Goal: Task Accomplishment & Management: Manage account settings

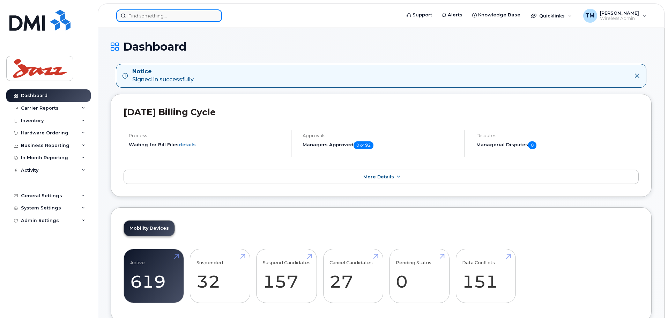
click at [176, 16] on input at bounding box center [169, 15] width 106 height 13
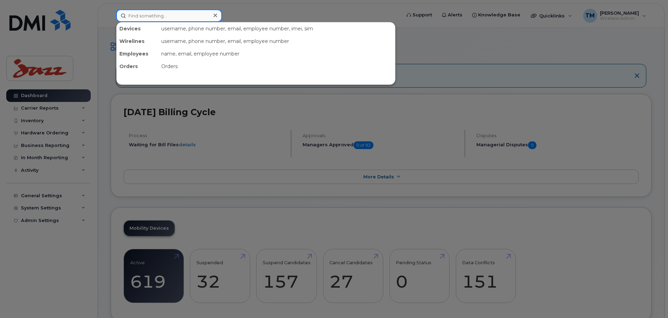
paste input "4165572031"
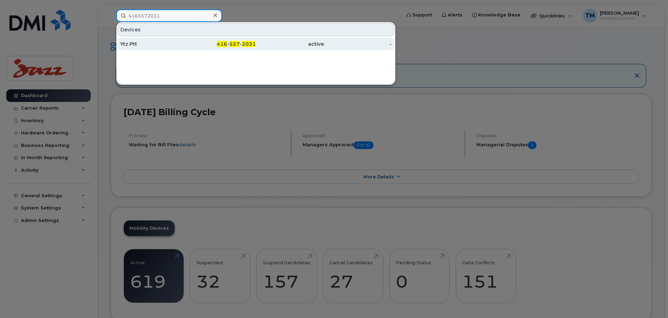
type input "4165572031"
click at [177, 41] on div "Ytz Ptt" at bounding box center [154, 43] width 68 height 7
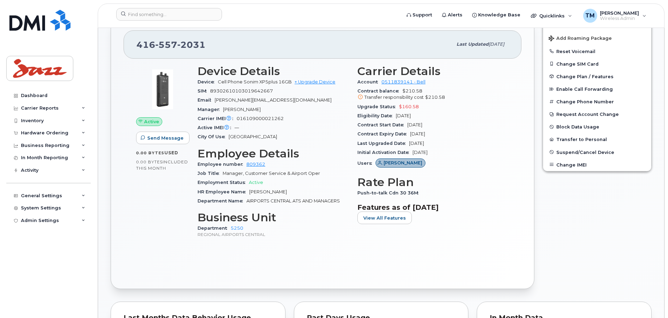
scroll to position [209, 0]
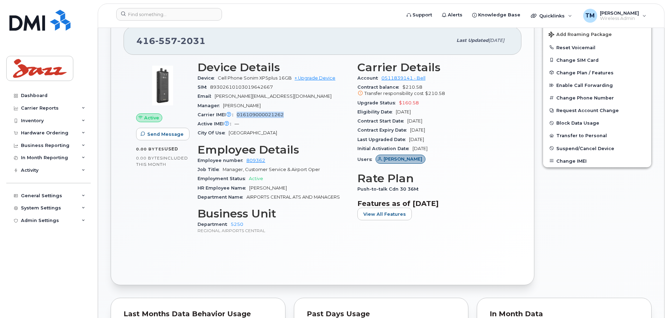
drag, startPoint x: 283, startPoint y: 114, endPoint x: 253, endPoint y: 112, distance: 30.1
click at [233, 118] on div "Carrier IMEI Carrier IMEI is reported during the last billing cycle or change o…" at bounding box center [273, 114] width 151 height 9
copy span "016109000021262"
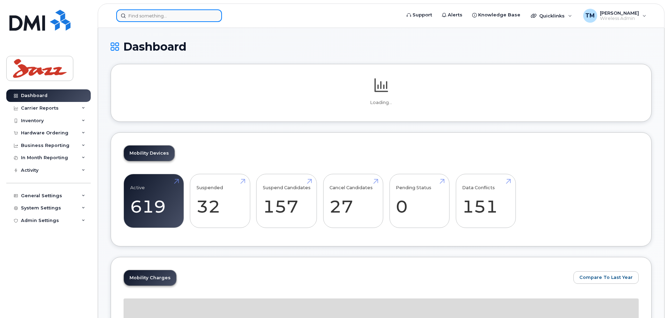
click at [180, 18] on input at bounding box center [169, 15] width 106 height 13
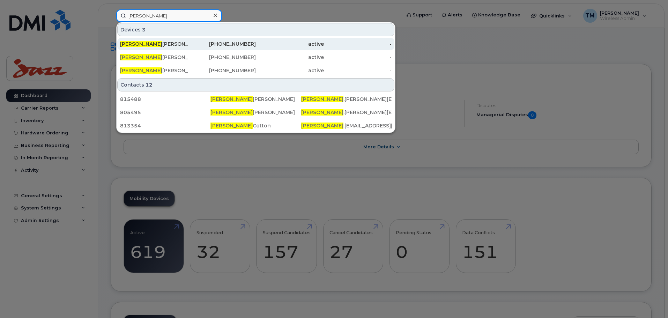
type input "Amanda"
click at [171, 43] on div "Amanda Jenkins" at bounding box center [154, 43] width 68 height 7
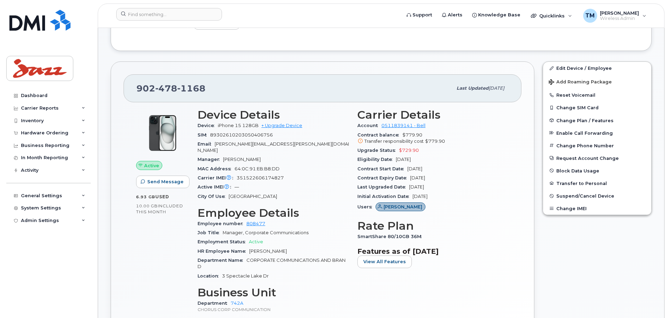
scroll to position [209, 0]
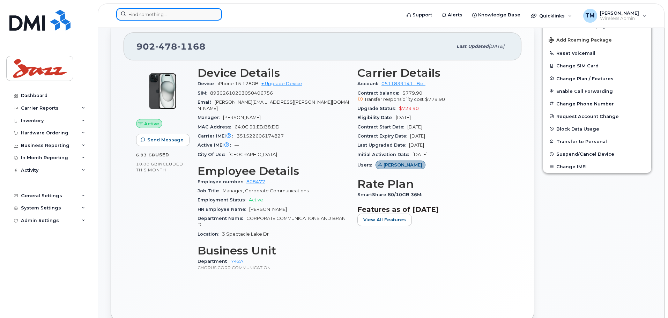
click at [153, 15] on input at bounding box center [169, 14] width 106 height 13
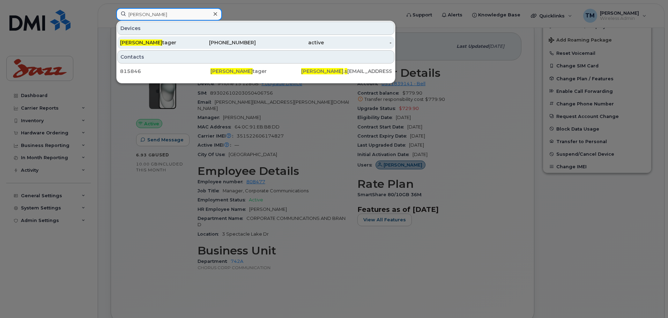
type input "Amanda s"
click at [174, 43] on div "Amanda S tager" at bounding box center [154, 42] width 68 height 7
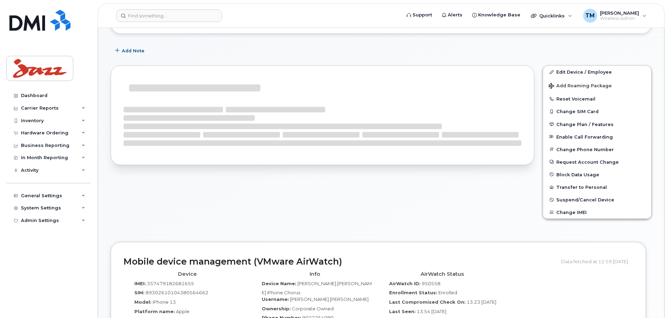
scroll to position [98, 0]
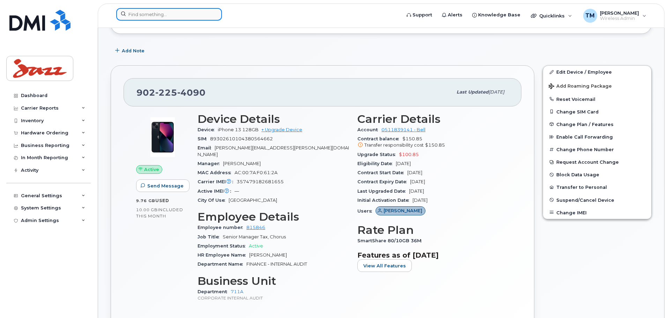
click at [197, 11] on input at bounding box center [169, 14] width 106 height 13
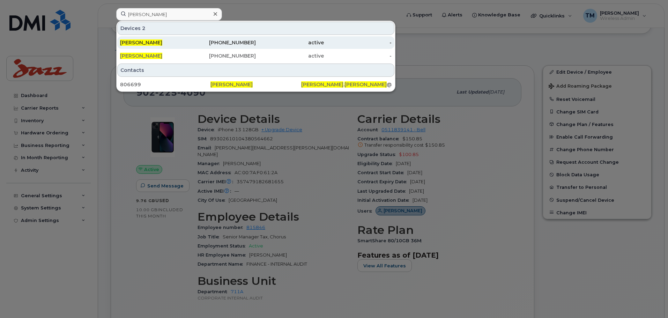
click at [191, 43] on div "403-589-0116" at bounding box center [222, 42] width 68 height 7
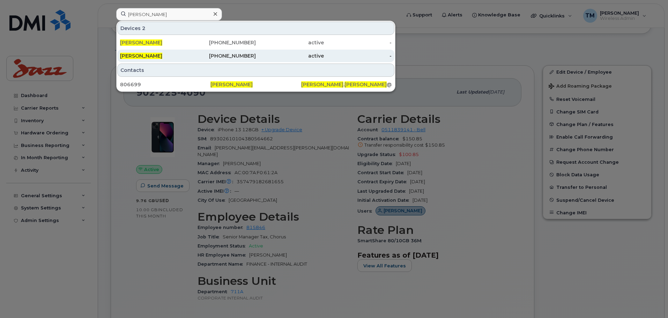
click at [179, 55] on div "Brenda Harwood" at bounding box center [154, 55] width 68 height 7
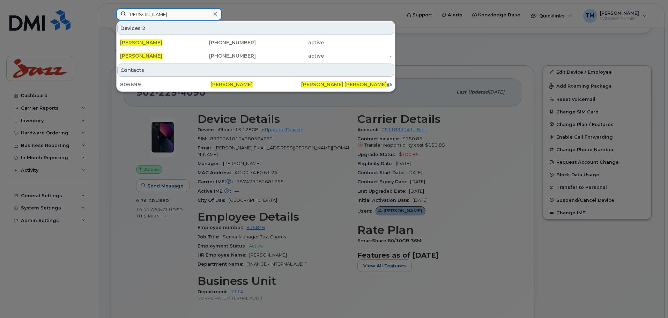
drag, startPoint x: 184, startPoint y: 16, endPoint x: 95, endPoint y: 21, distance: 89.5
click at [111, 21] on div "Brenda harwood Devices 2 Brenda Harwood 403-589-0116 active - Brenda Harwood 90…" at bounding box center [256, 15] width 291 height 15
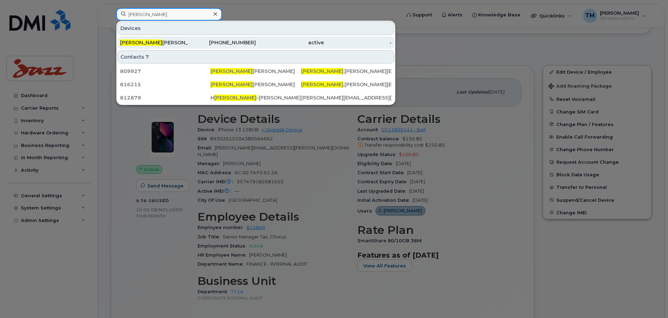
type input "Elena"
click at [162, 44] on div "Elena Koshevarova" at bounding box center [154, 42] width 68 height 7
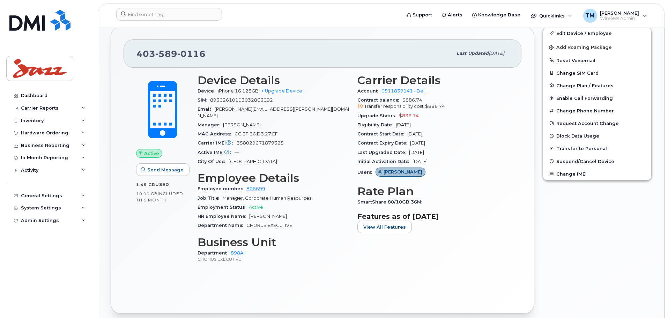
scroll to position [209, 0]
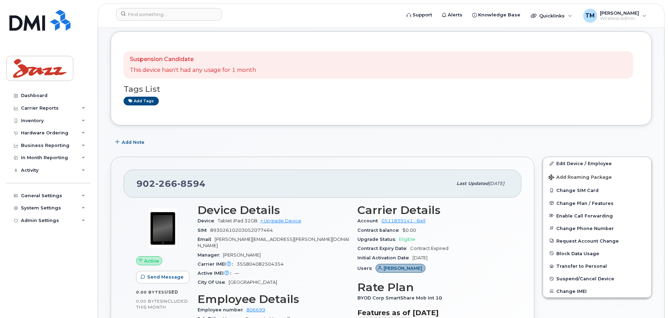
scroll to position [105, 0]
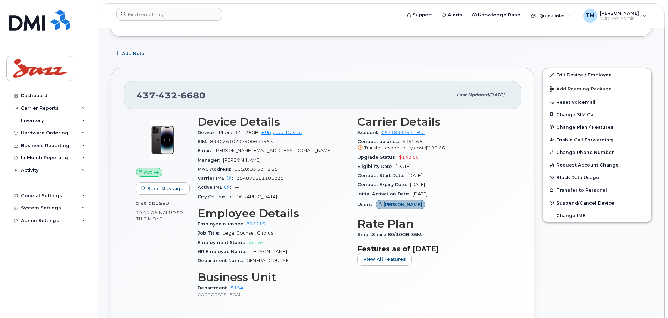
scroll to position [105, 0]
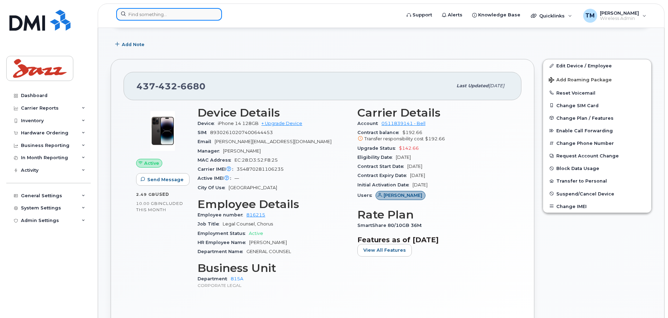
click at [159, 13] on input at bounding box center [169, 14] width 106 height 13
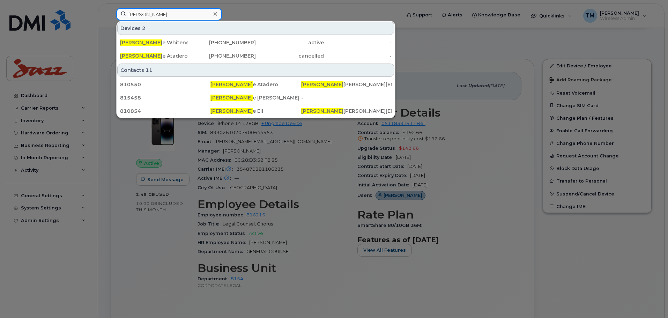
drag, startPoint x: 162, startPoint y: 14, endPoint x: 111, endPoint y: 16, distance: 50.6
click at [111, 16] on div "katherin Devices 2 Katherin e Whitenect 902-471-9624 active - Katherin e Atader…" at bounding box center [256, 15] width 291 height 15
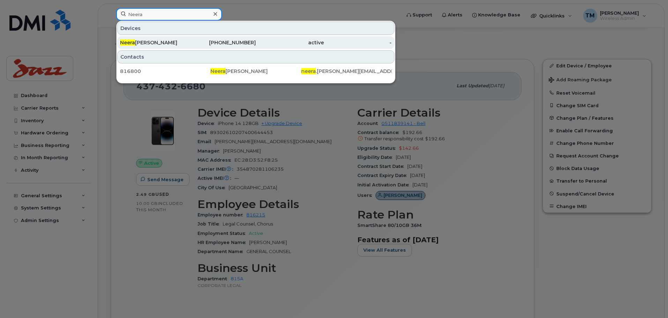
type input "Neera"
click at [302, 43] on div "active" at bounding box center [290, 42] width 68 height 7
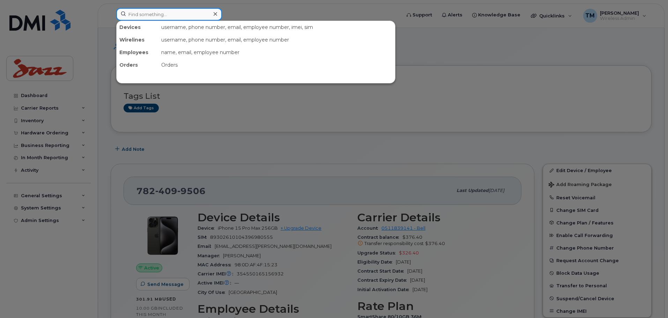
click at [161, 16] on input at bounding box center [169, 14] width 106 height 13
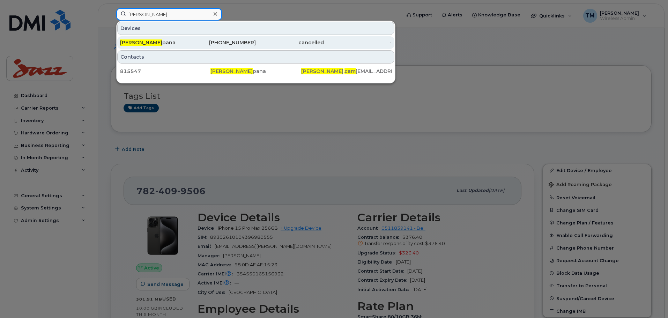
type input "Stuart cam"
click at [185, 43] on div "Stuart Cam pana" at bounding box center [154, 42] width 68 height 7
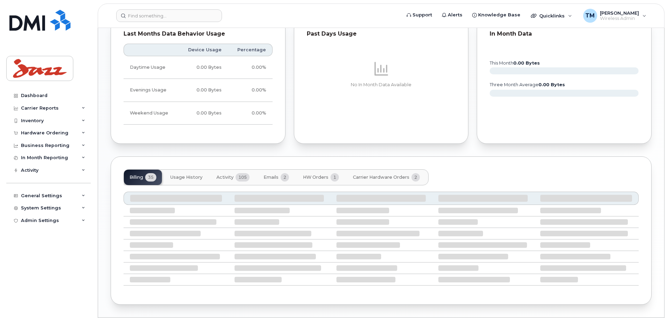
scroll to position [429, 0]
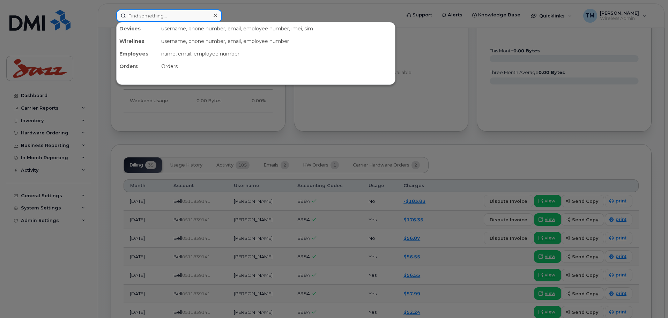
click at [196, 18] on input at bounding box center [169, 15] width 106 height 13
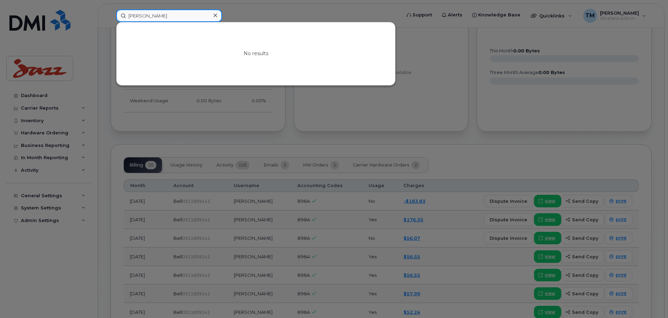
drag, startPoint x: 184, startPoint y: 17, endPoint x: 168, endPoint y: 16, distance: 15.4
click at [168, 16] on input "Adam sher" at bounding box center [169, 15] width 106 height 13
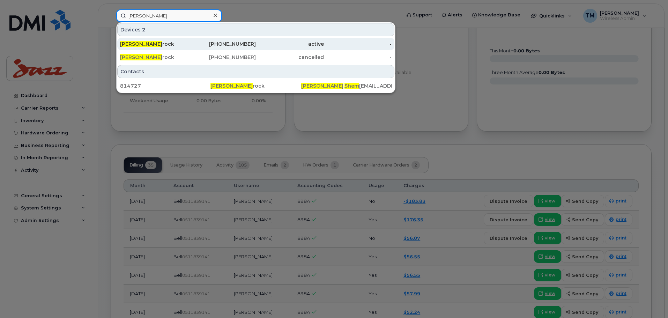
type input "Adam shem"
click at [193, 43] on div "613-888-2901" at bounding box center [222, 43] width 68 height 7
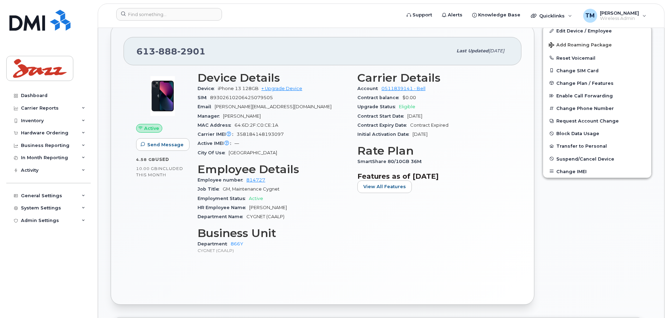
scroll to position [209, 0]
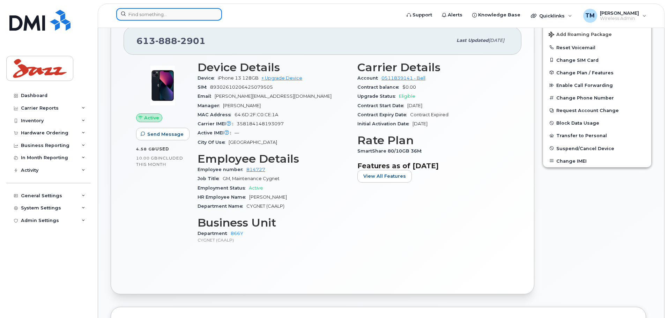
click at [132, 12] on input at bounding box center [169, 14] width 106 height 13
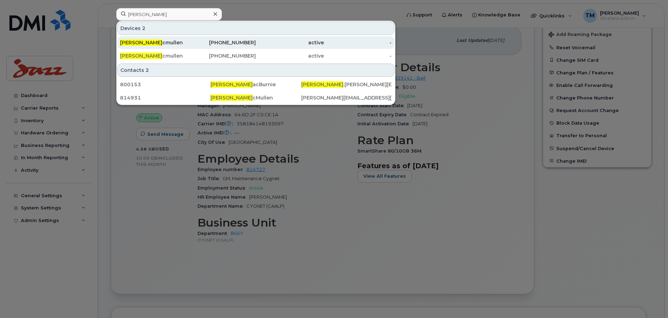
click at [176, 41] on div "Mary M cmullen" at bounding box center [154, 42] width 68 height 7
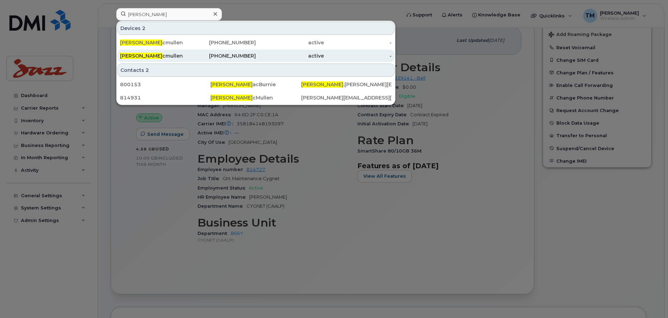
click at [173, 53] on div "Mary M cmullen" at bounding box center [154, 55] width 68 height 7
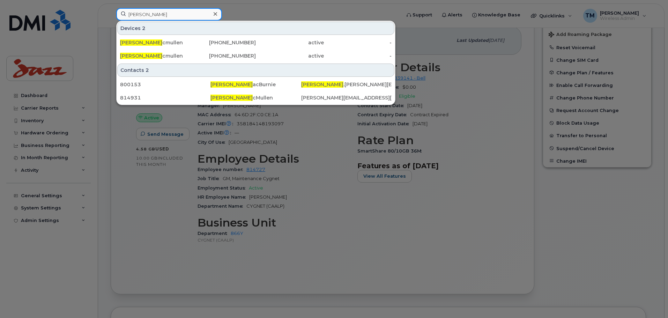
drag, startPoint x: 175, startPoint y: 13, endPoint x: 62, endPoint y: 15, distance: 113.1
click at [111, 17] on div "Mary m Devices 2 Mary M cmullen 437-433-4495 active - Mary M cmullen 613-531-11…" at bounding box center [256, 15] width 291 height 15
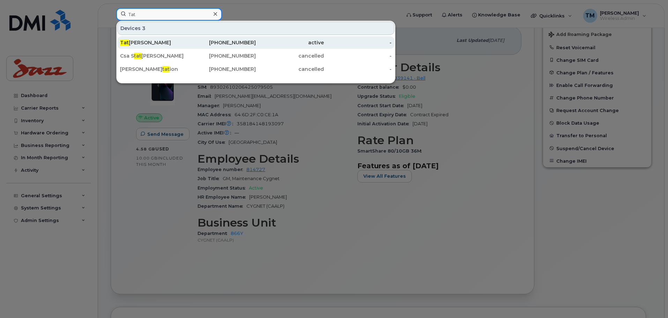
type input "Tat"
click at [159, 40] on div "Tat yana Mabee" at bounding box center [154, 42] width 68 height 7
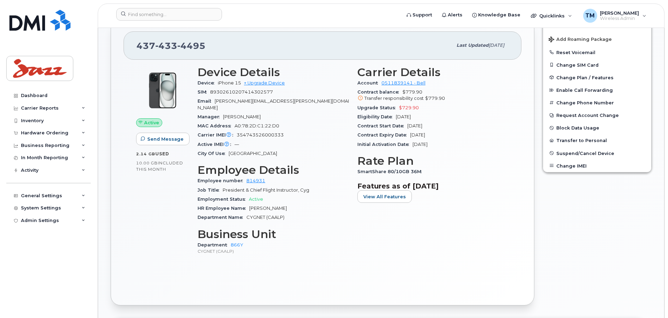
scroll to position [209, 0]
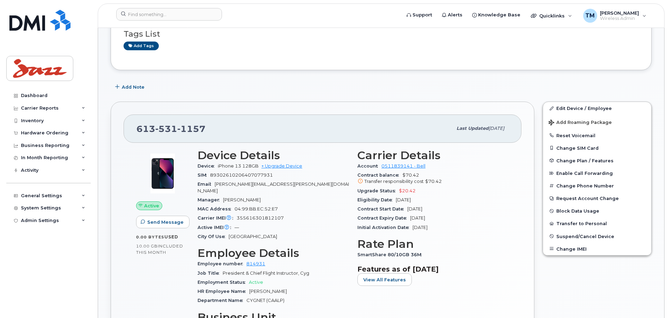
scroll to position [279, 0]
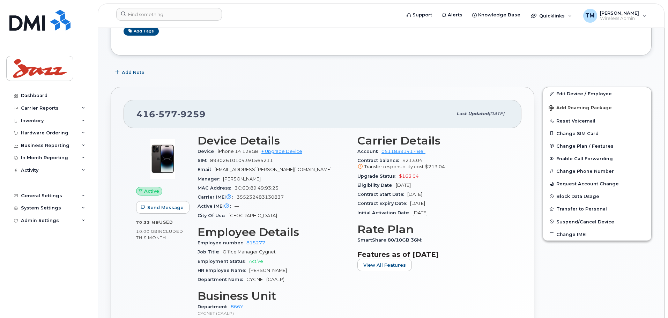
scroll to position [140, 0]
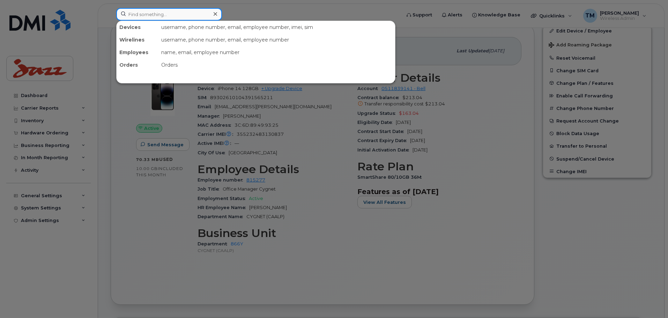
click at [178, 13] on input at bounding box center [169, 14] width 106 height 13
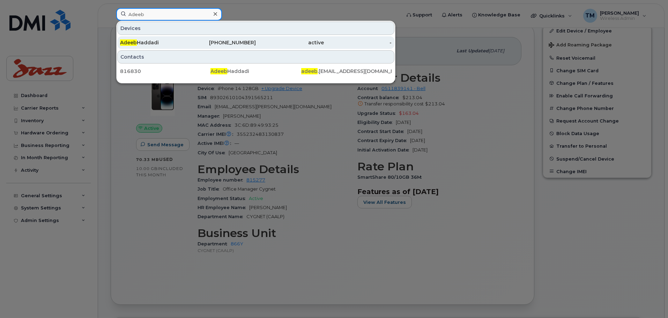
type input "Adeeb"
click at [188, 39] on div "Adeeb Haddadi" at bounding box center [222, 42] width 68 height 13
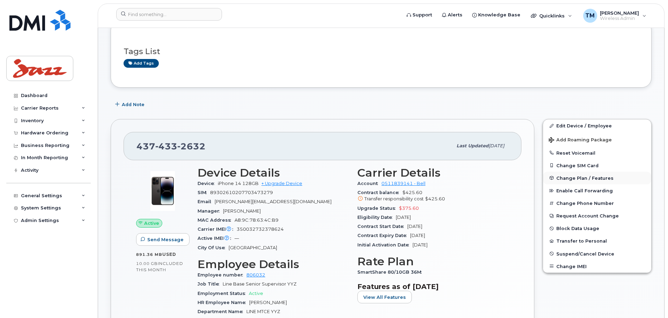
scroll to position [105, 0]
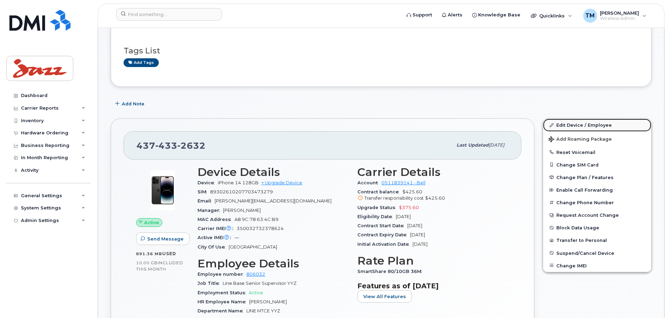
click at [570, 124] on link "Edit Device / Employee" at bounding box center [597, 125] width 108 height 13
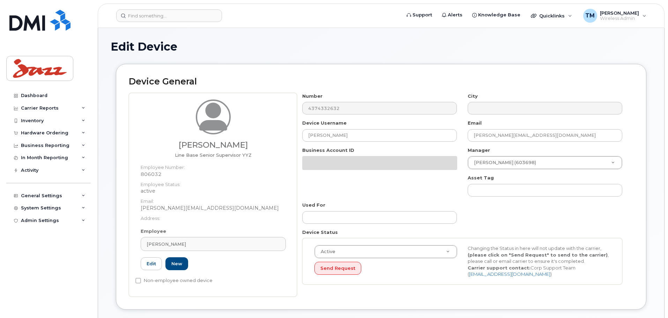
select select "1972709"
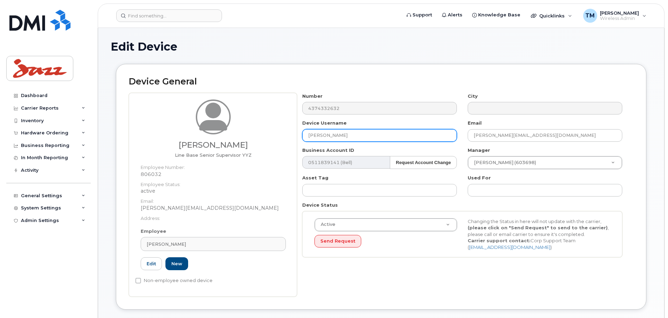
drag, startPoint x: 366, startPoint y: 133, endPoint x: 271, endPoint y: 132, distance: 95.3
click at [272, 132] on div "Anthony Breed Line Base Senior Supervisor YYZ Employee Number: 806032 Employee …" at bounding box center [381, 195] width 505 height 204
type input "Anthony Breed"
click at [520, 295] on div "Number 4374332632 City Device Username Anthony Breed Email anthony.breed@flyjaz…" at bounding box center [465, 195] width 336 height 204
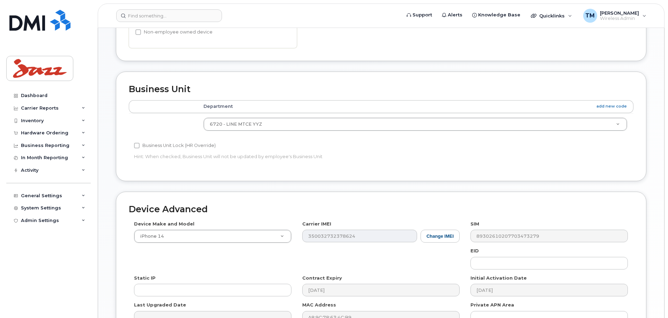
scroll to position [330, 0]
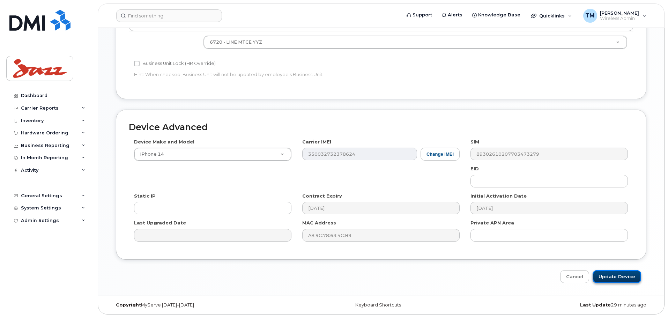
click at [622, 275] on input "Update Device" at bounding box center [617, 276] width 49 height 13
type input "Saving..."
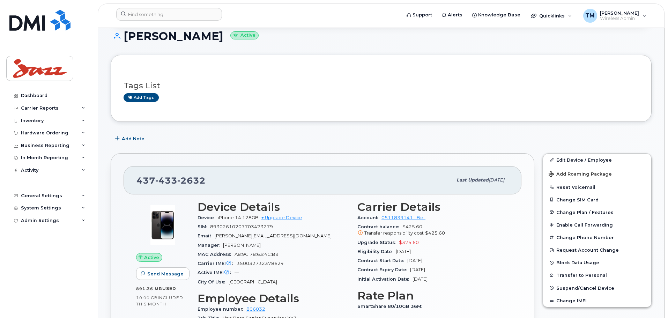
scroll to position [129, 0]
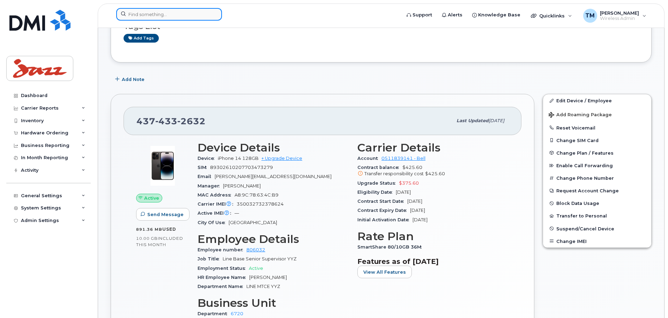
click at [181, 16] on input at bounding box center [169, 14] width 106 height 13
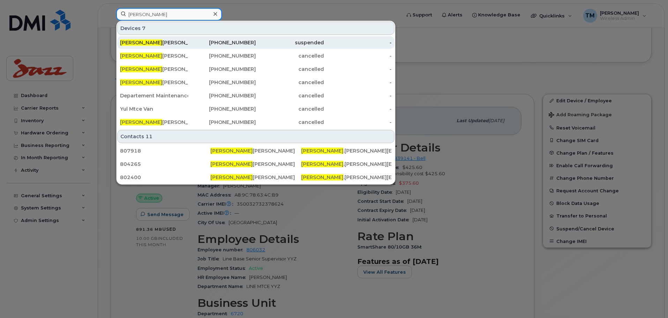
type input "Alain"
click at [172, 43] on div "Alain Berthiaume" at bounding box center [154, 42] width 68 height 7
click at [223, 42] on div "438-304-5546" at bounding box center [222, 42] width 68 height 7
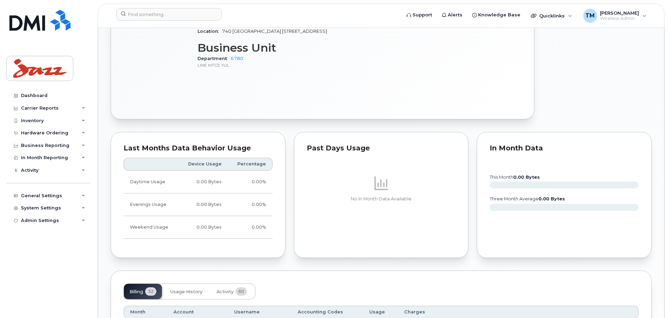
scroll to position [429, 0]
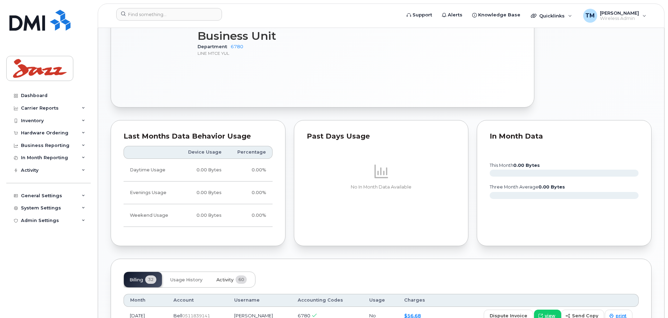
click at [234, 274] on button "Activity 60" at bounding box center [232, 279] width 42 height 15
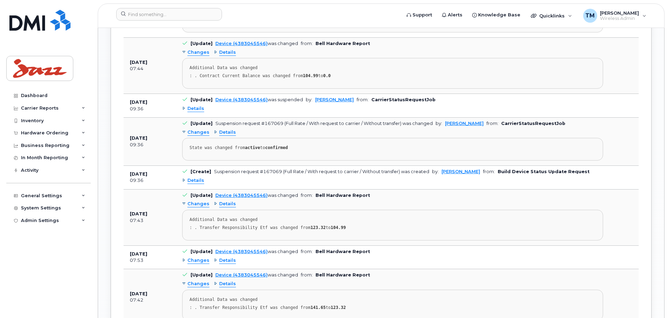
scroll to position [902, 0]
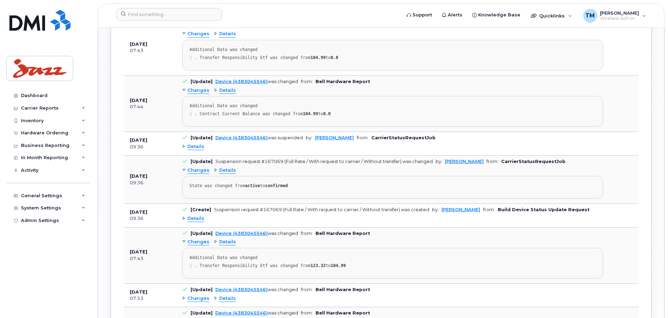
click at [197, 145] on span "Details" at bounding box center [195, 146] width 17 height 7
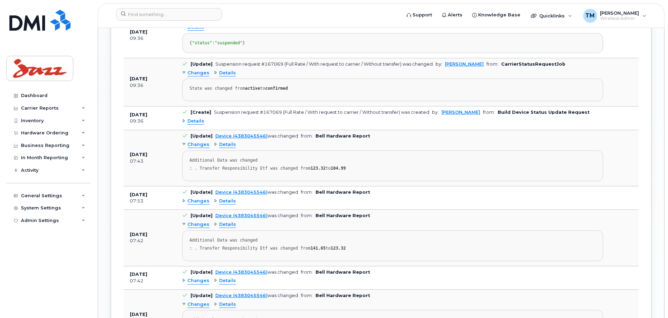
scroll to position [1042, 0]
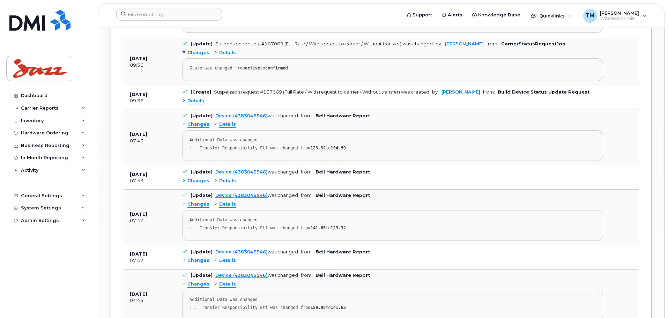
click at [191, 104] on span "Details" at bounding box center [195, 101] width 17 height 7
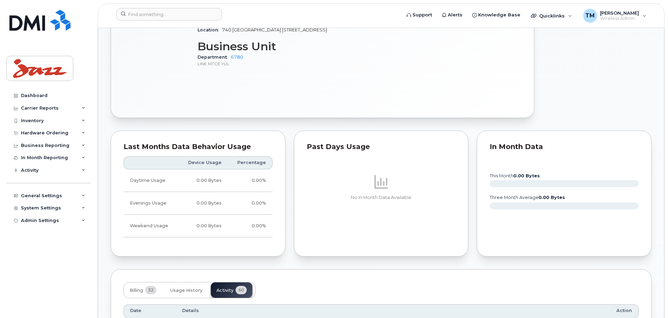
scroll to position [0, 0]
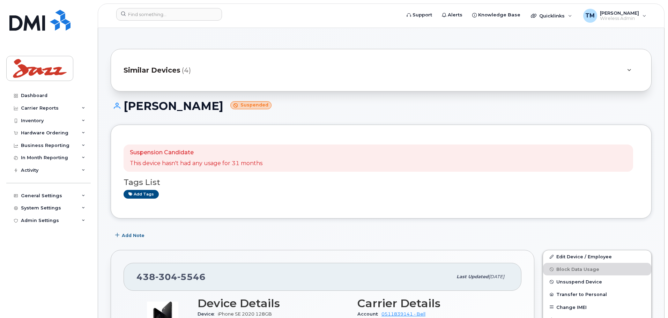
drag, startPoint x: 228, startPoint y: 252, endPoint x: 270, endPoint y: 81, distance: 176.3
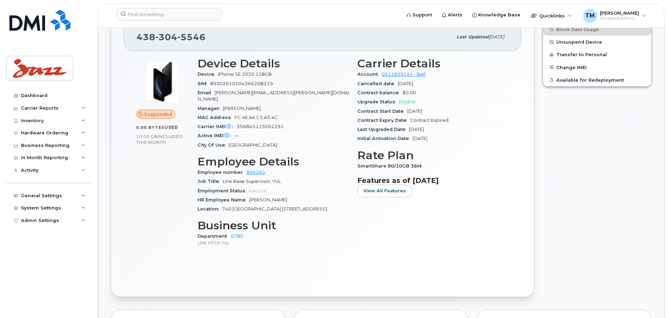
scroll to position [209, 0]
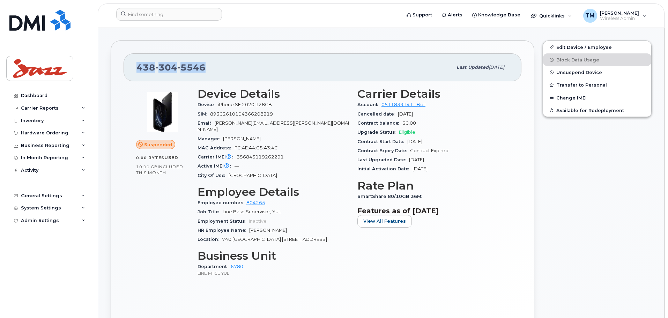
drag, startPoint x: 216, startPoint y: 74, endPoint x: 98, endPoint y: 69, distance: 117.7
copy span "438 304 5546"
click at [347, 113] on div "SIM 89302610104366208219" at bounding box center [273, 114] width 151 height 9
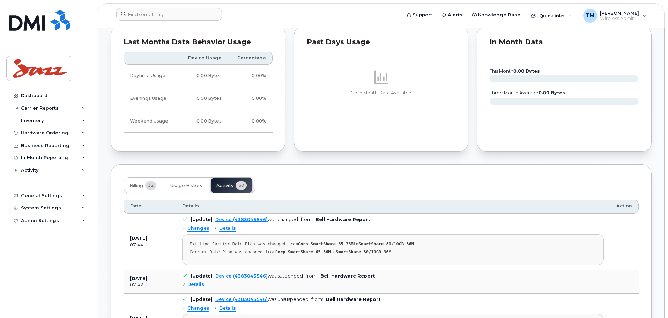
scroll to position [558, 0]
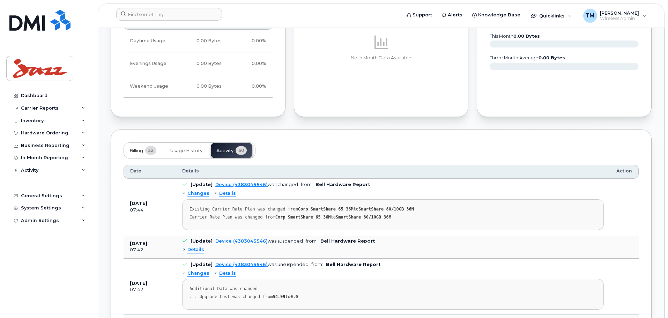
click at [133, 149] on span "Billing" at bounding box center [136, 151] width 14 height 6
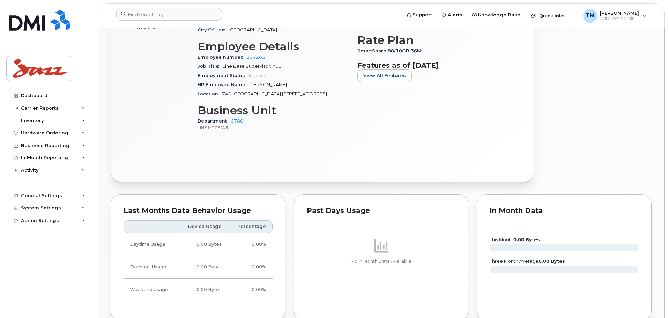
scroll to position [499, 0]
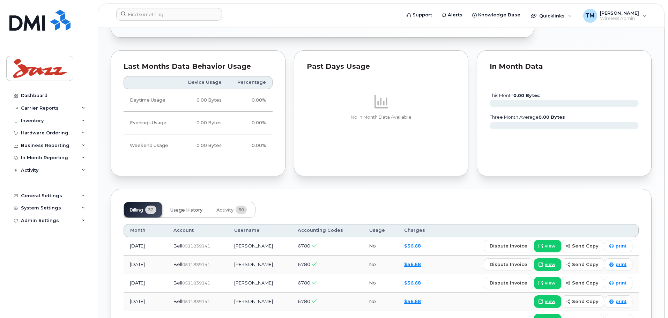
click at [191, 210] on span "Usage History" at bounding box center [186, 210] width 32 height 6
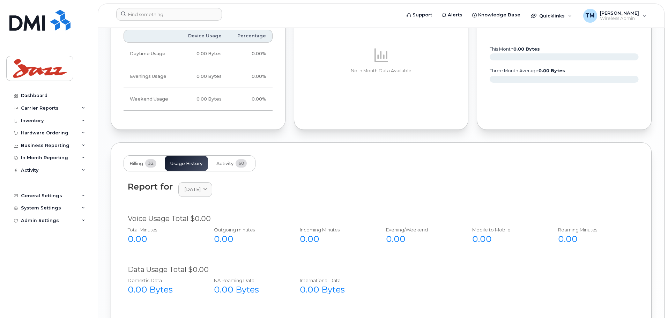
scroll to position [543, 0]
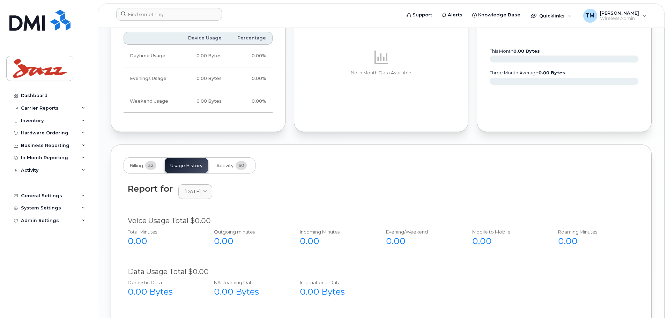
click at [235, 157] on div "Billing 32 Usage History Activity 60 Report for July 2025 2025 July June May Ap…" at bounding box center [381, 265] width 541 height 243
click at [230, 166] on span "Activity" at bounding box center [224, 166] width 17 height 6
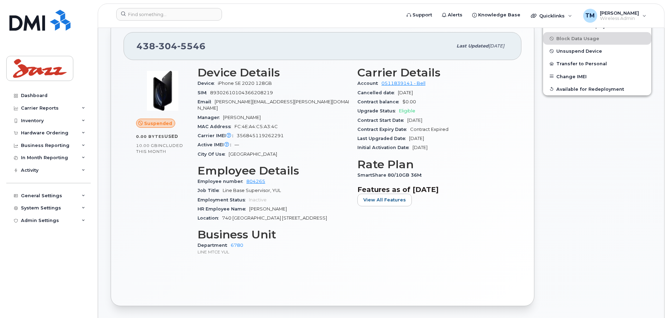
scroll to position [229, 0]
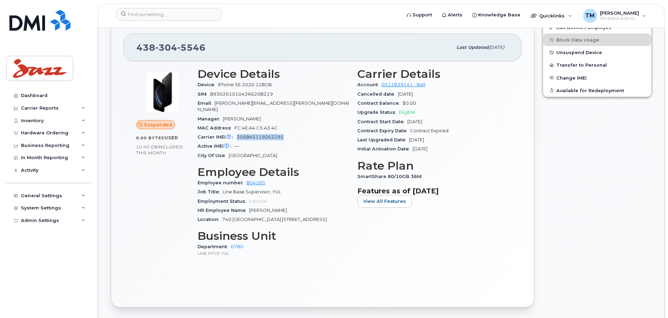
drag, startPoint x: 284, startPoint y: 130, endPoint x: 236, endPoint y: 131, distance: 48.9
click at [236, 133] on div "Carrier IMEI Carrier IMEI is reported during the last billing cycle or change o…" at bounding box center [273, 137] width 151 height 9
copy span "356845119262291"
click at [291, 166] on h3 "Employee Details" at bounding box center [273, 172] width 151 height 13
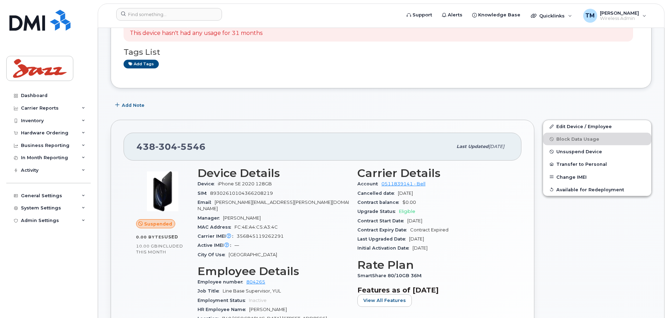
scroll to position [125, 0]
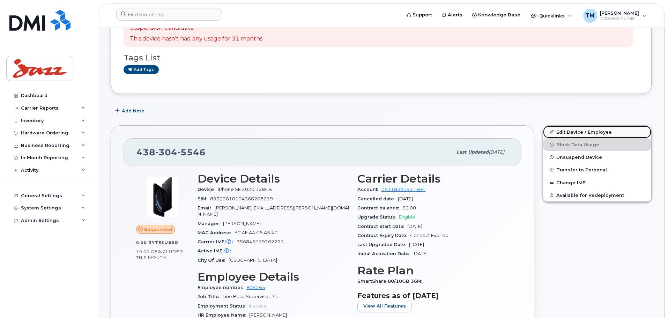
click at [578, 132] on link "Edit Device / Employee" at bounding box center [597, 132] width 108 height 13
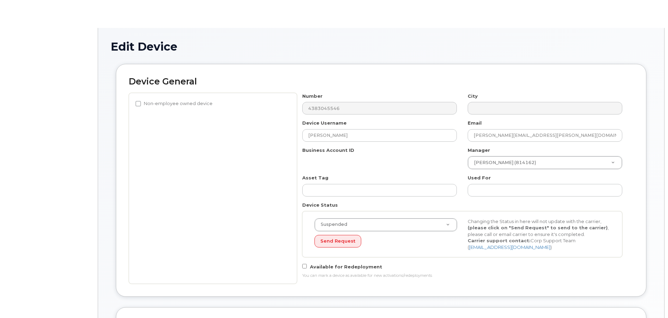
select select "1972713"
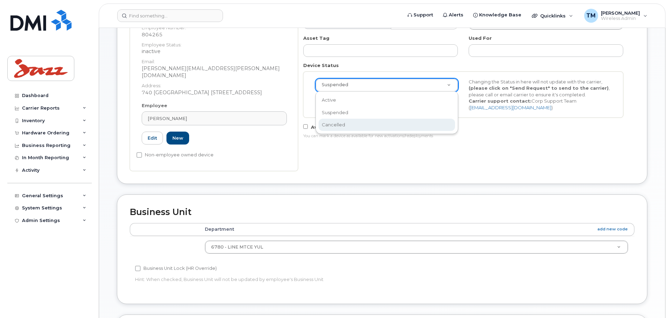
scroll to position [0, 2]
select select "cancelled"
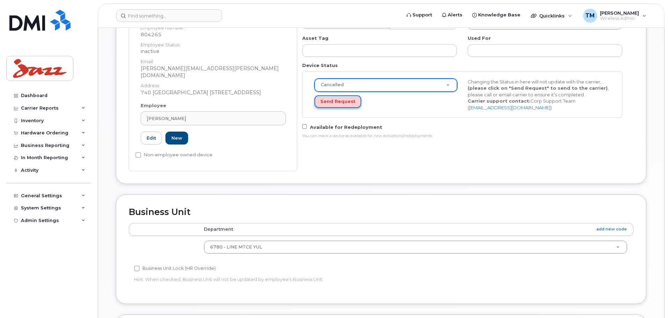
click at [340, 101] on button "Send Request" at bounding box center [337, 101] width 47 height 13
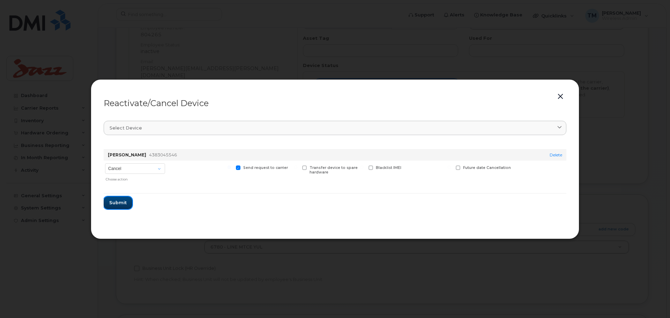
click at [118, 203] on span "Submit" at bounding box center [117, 202] width 17 height 7
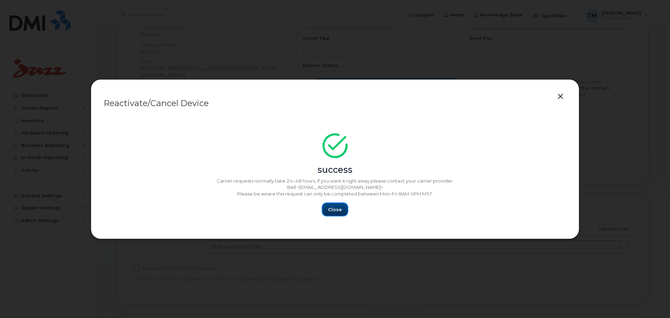
click at [333, 210] on span "Close" at bounding box center [335, 209] width 14 height 7
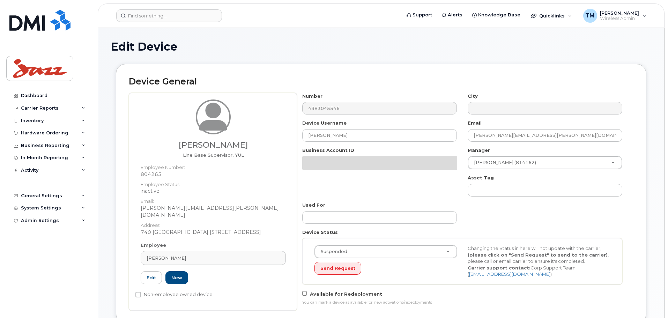
select select "1972713"
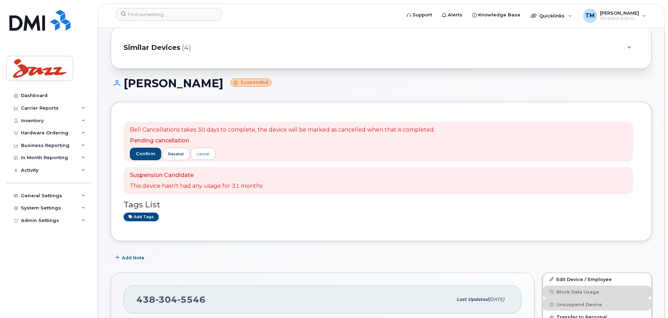
scroll to position [35, 0]
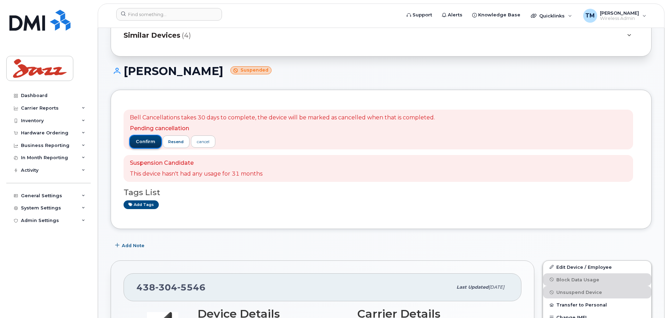
click at [144, 140] on span "confirm" at bounding box center [146, 142] width 20 height 6
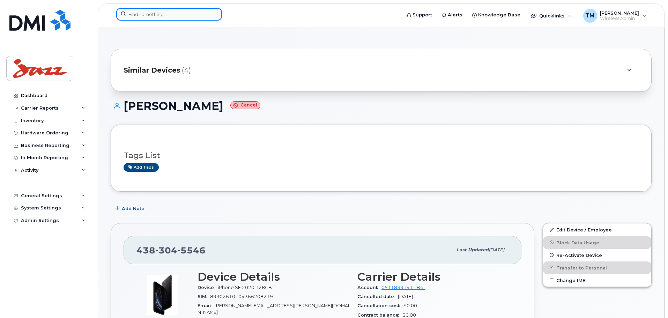
click at [184, 17] on input at bounding box center [169, 14] width 106 height 13
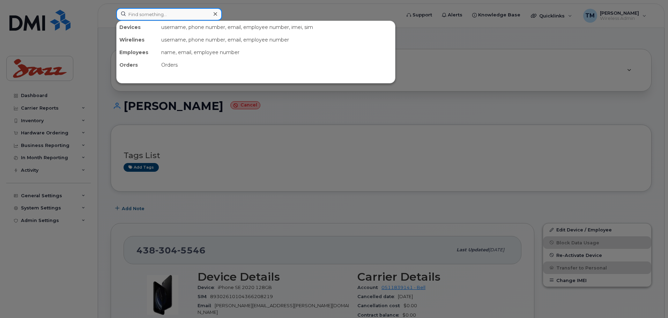
paste input "4164273166"
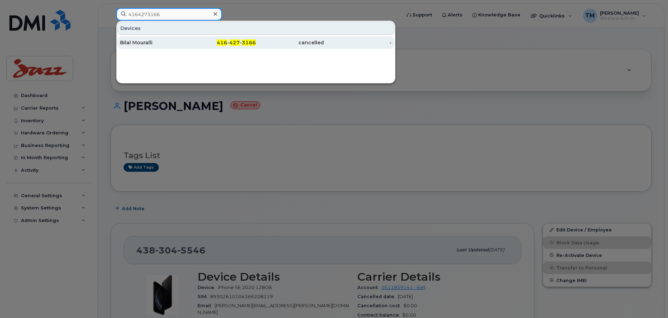
type input "4164273166"
click at [166, 45] on div "Bilal Mouralli" at bounding box center [154, 42] width 68 height 7
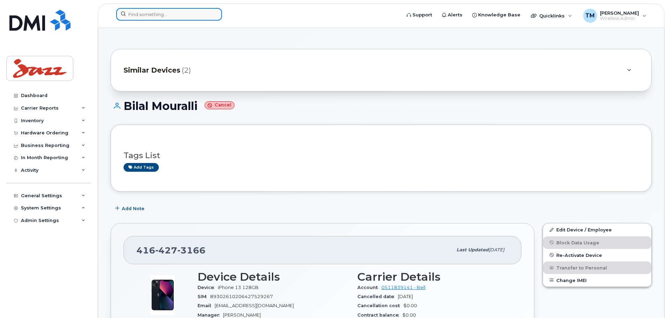
click at [144, 13] on input at bounding box center [169, 14] width 106 height 13
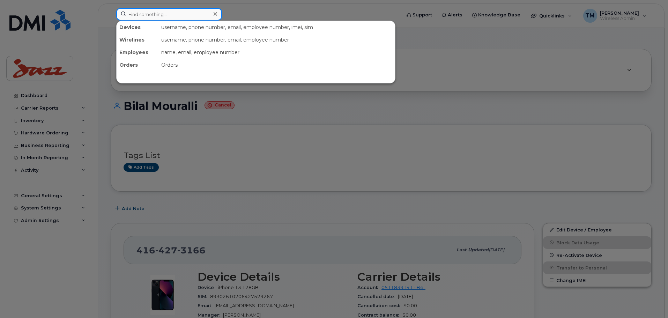
paste input "5142062978"
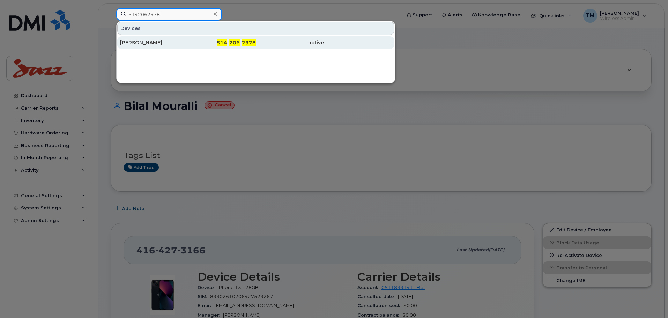
type input "5142062978"
click at [195, 41] on div "514 - 206 - 2978" at bounding box center [222, 42] width 68 height 7
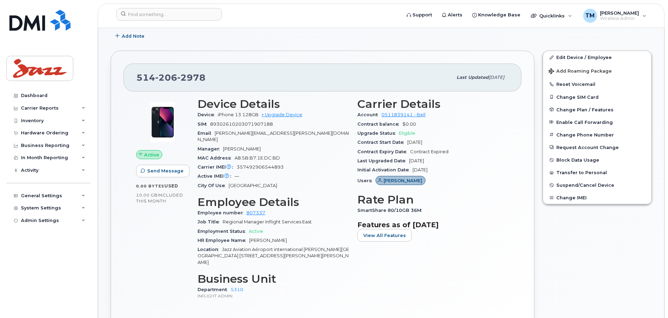
scroll to position [140, 0]
click at [326, 293] on p "INFLIGHT ADMIN" at bounding box center [273, 296] width 151 height 6
click at [307, 172] on div "Active IMEI Active IMEI is refreshed daily with a delay of up to 48 hours follo…" at bounding box center [273, 176] width 151 height 9
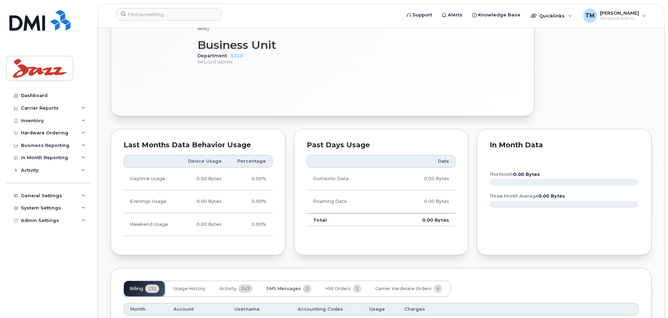
scroll to position [454, 0]
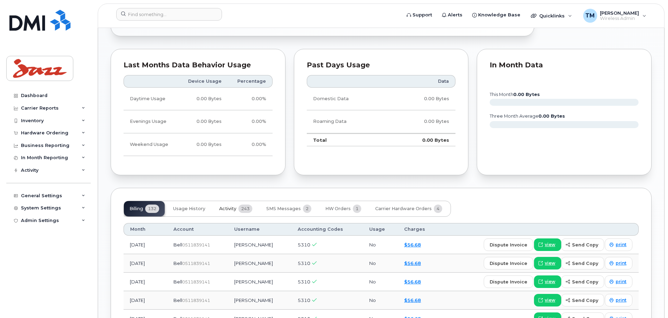
click at [231, 206] on span "Activity" at bounding box center [227, 209] width 17 height 6
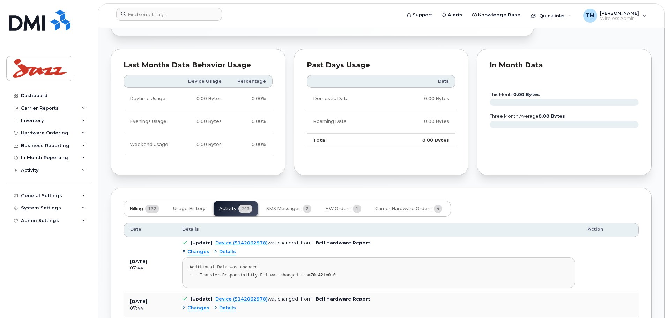
click at [136, 201] on button "Billing 132" at bounding box center [144, 208] width 41 height 15
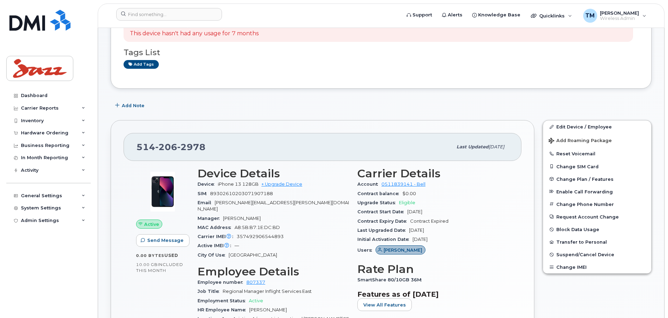
scroll to position [70, 0]
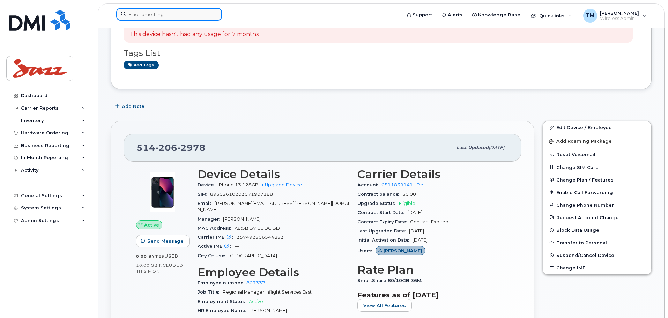
click at [173, 15] on input at bounding box center [169, 14] width 106 height 13
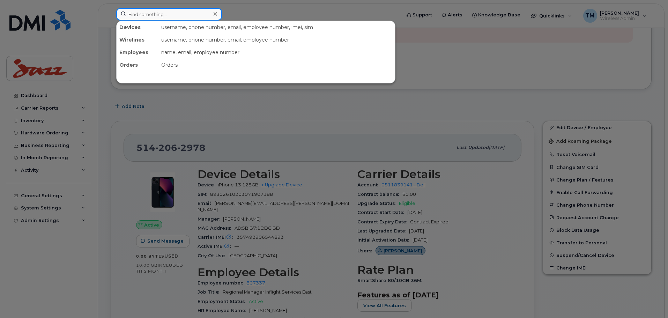
click at [193, 15] on input at bounding box center [169, 14] width 106 height 13
paste input "9022205628"
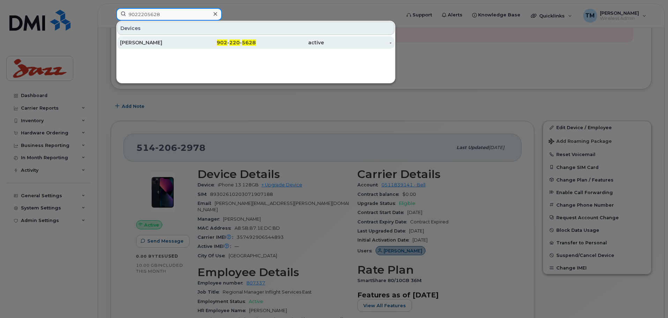
type input "9022205628"
click at [189, 41] on div "902 - 220 - 5628" at bounding box center [222, 42] width 68 height 7
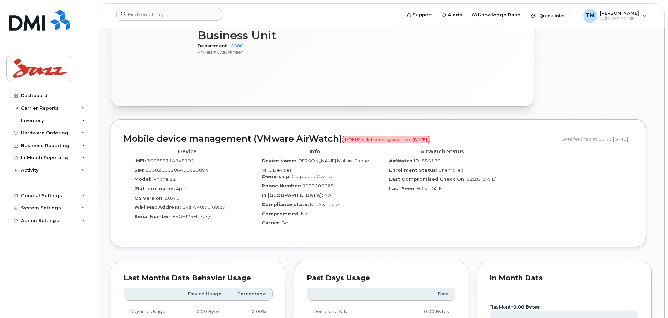
scroll to position [384, 0]
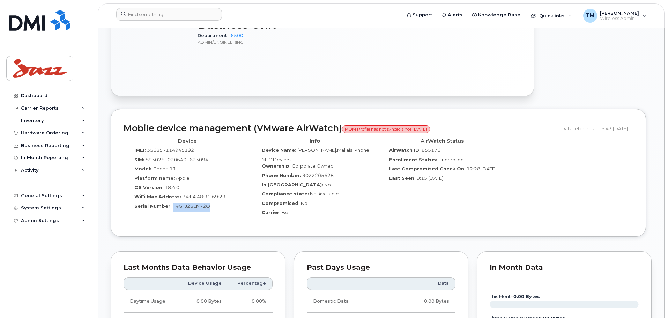
drag, startPoint x: 215, startPoint y: 205, endPoint x: 171, endPoint y: 207, distance: 43.6
click at [171, 207] on div "Serial Number: F4GFJ25EN72Q" at bounding box center [187, 207] width 117 height 9
copy span "F4GFJ25EN72Q"
click at [334, 187] on div "In Roaming: No" at bounding box center [314, 185] width 117 height 9
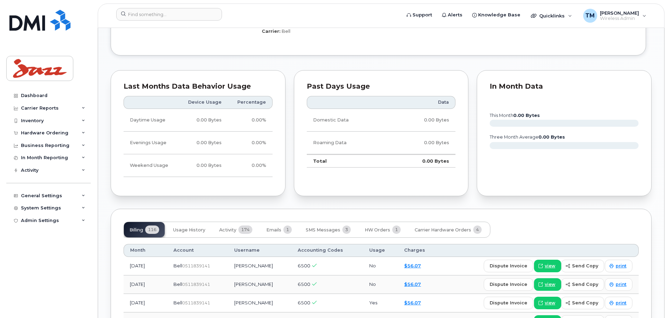
scroll to position [698, 0]
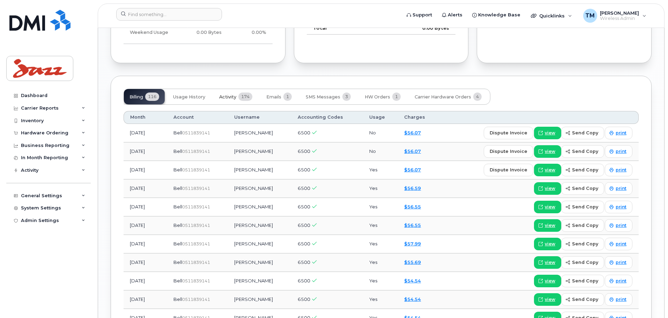
click at [235, 100] on button "Activity 174" at bounding box center [236, 96] width 44 height 15
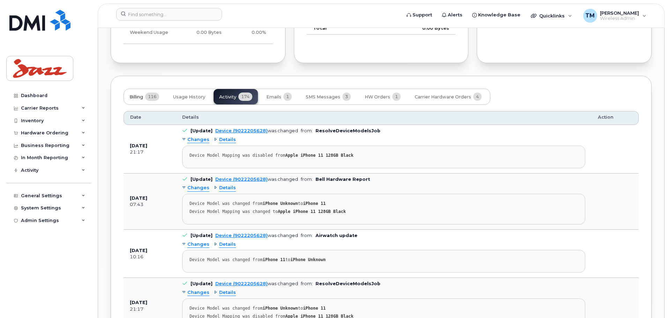
click at [138, 99] on span "Billing" at bounding box center [136, 97] width 14 height 6
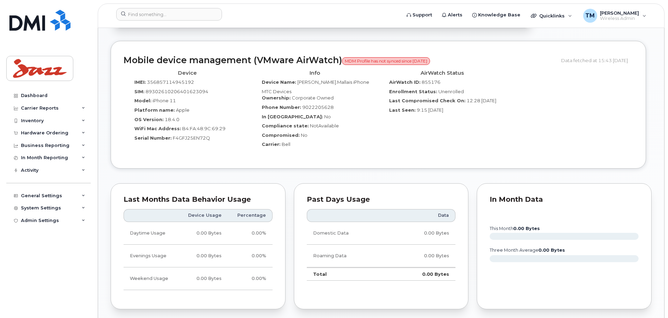
scroll to position [349, 0]
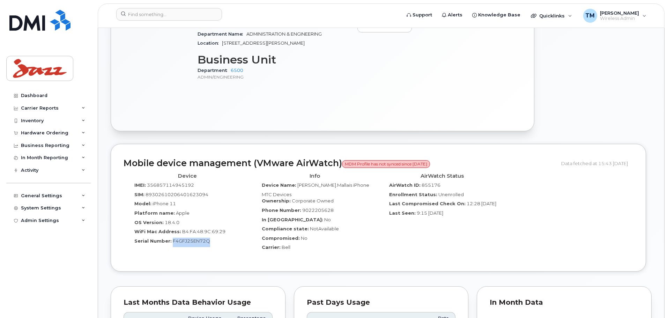
drag, startPoint x: 209, startPoint y: 241, endPoint x: 171, endPoint y: 242, distance: 37.7
click at [171, 242] on div "Serial Number: F4GFJ25EN72Q" at bounding box center [187, 242] width 117 height 9
copy span "F4GFJ25EN72Q"
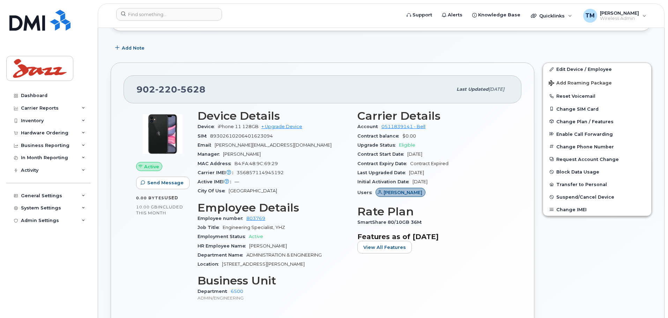
scroll to position [140, 0]
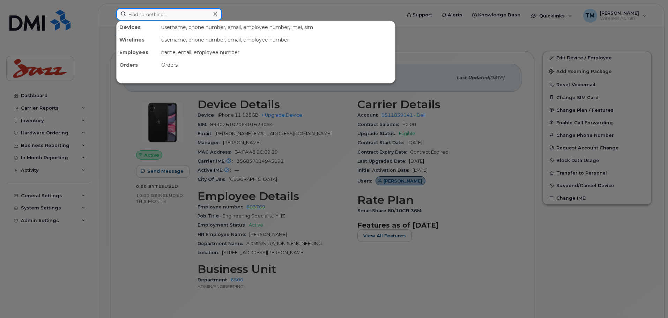
click at [192, 15] on input at bounding box center [169, 14] width 106 height 13
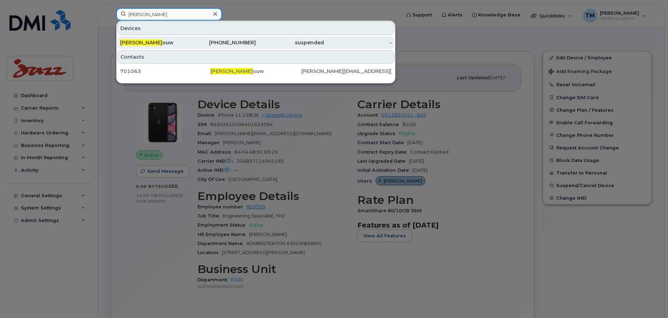
type input "Jacob Tr"
click at [180, 43] on div "Jacob Tr ouw" at bounding box center [154, 42] width 68 height 7
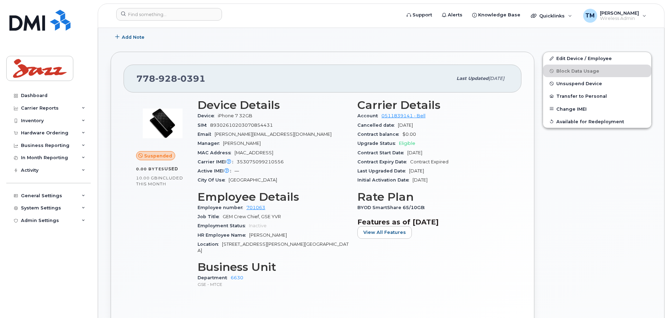
scroll to position [140, 0]
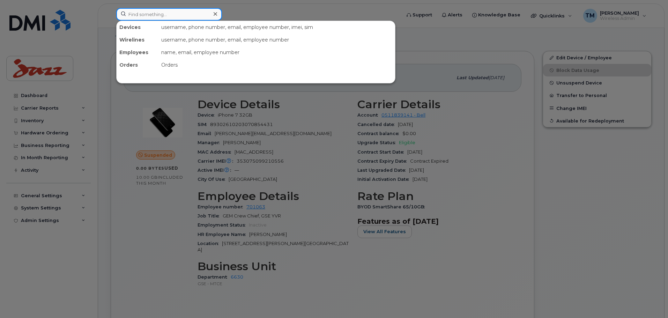
click at [182, 19] on input at bounding box center [169, 14] width 106 height 13
paste input "5142062978"
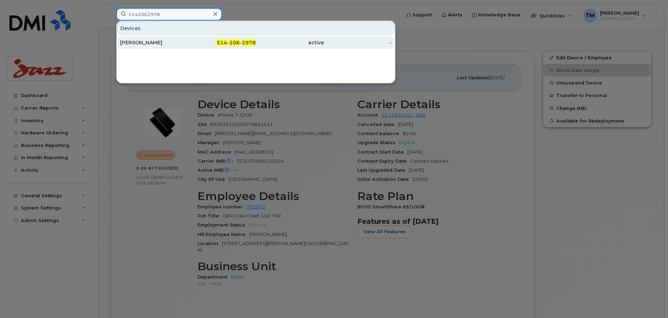
type input "5142062978"
click at [188, 39] on div "[PERSON_NAME]" at bounding box center [222, 42] width 68 height 13
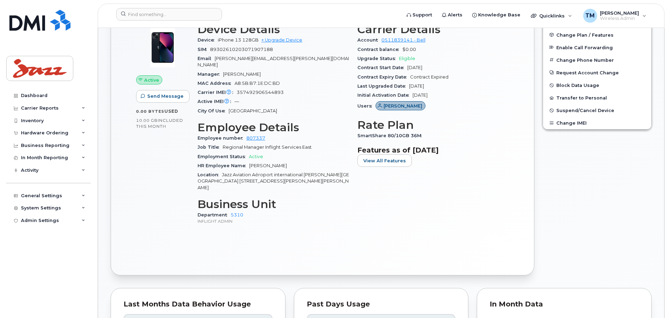
scroll to position [140, 0]
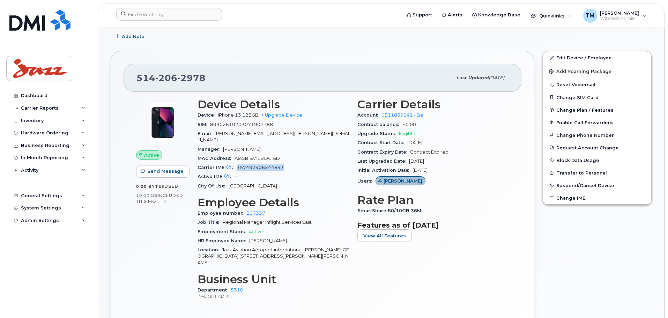
drag, startPoint x: 285, startPoint y: 163, endPoint x: 238, endPoint y: 163, distance: 47.1
click at [238, 163] on div "Carrier IMEI Carrier IMEI is reported during the last billing cycle or change o…" at bounding box center [273, 167] width 151 height 9
copy span "357492906544893"
click at [578, 185] on span "Suspend/Cancel Device" at bounding box center [585, 185] width 58 height 5
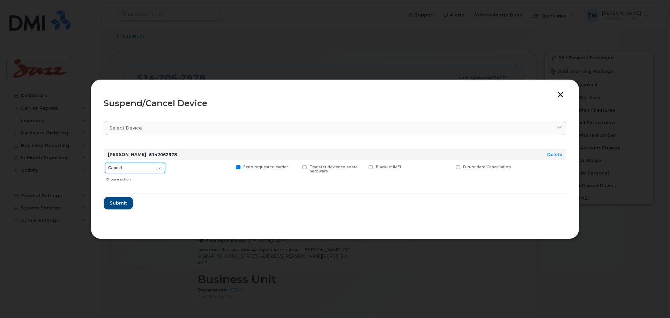
click at [138, 169] on select "Cancel Suspend - Extend Suspension Suspend - Reduced Rate Suspend - Full Rate S…" at bounding box center [135, 168] width 60 height 10
click at [241, 192] on form "[PERSON_NAME] 5142062978 Delete Cancel Suspend - Extend Suspension Suspend - Re…" at bounding box center [335, 176] width 463 height 66
drag, startPoint x: 116, startPoint y: 203, endPoint x: 120, endPoint y: 206, distance: 5.5
click at [116, 203] on span "Submit" at bounding box center [117, 203] width 17 height 7
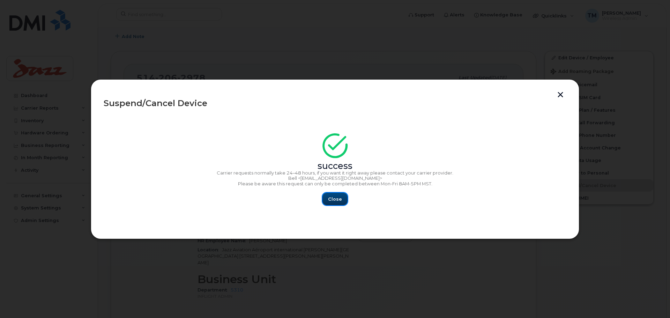
click at [332, 198] on span "Close" at bounding box center [335, 199] width 14 height 7
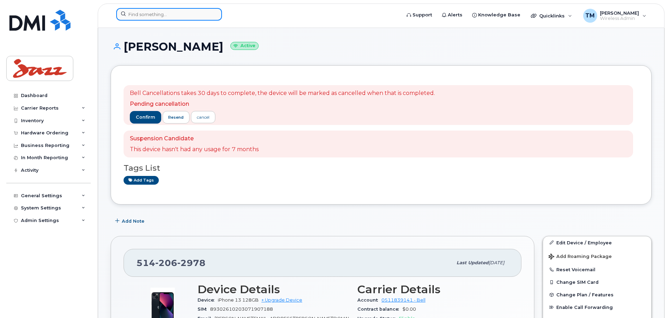
click at [170, 10] on input at bounding box center [169, 14] width 106 height 13
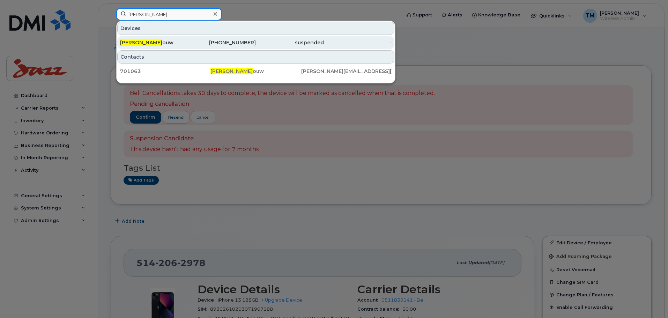
type input "Jacob tr"
click at [177, 41] on div "Jacob Tr ouw" at bounding box center [154, 42] width 68 height 7
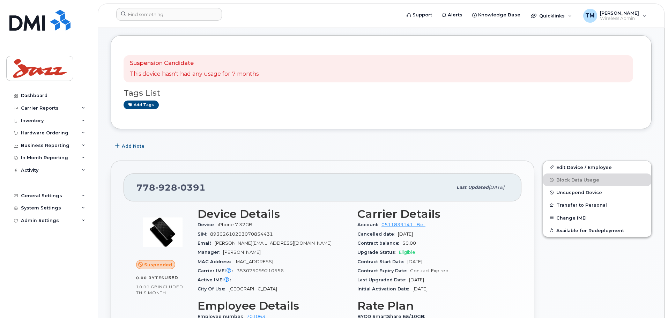
scroll to position [140, 0]
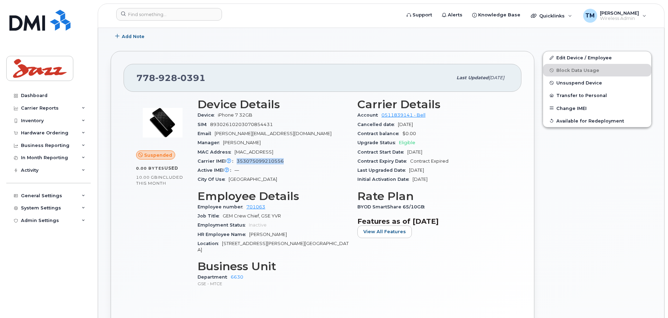
drag, startPoint x: 287, startPoint y: 163, endPoint x: 235, endPoint y: 164, distance: 52.0
click at [235, 164] on div "Carrier IMEI Carrier IMEI is reported during the last billing cycle or change o…" at bounding box center [273, 161] width 151 height 9
copy span "353075099210556"
click at [303, 109] on h3 "Device Details" at bounding box center [273, 104] width 151 height 13
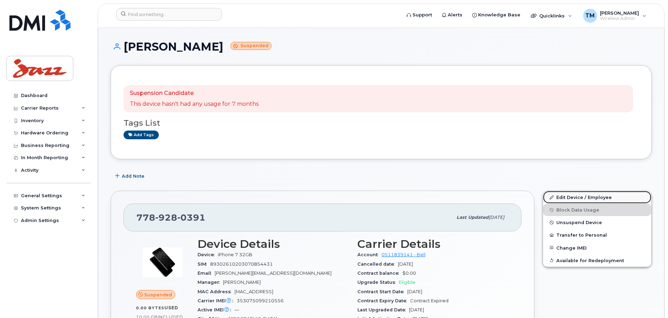
click at [573, 202] on link "Edit Device / Employee" at bounding box center [597, 197] width 108 height 13
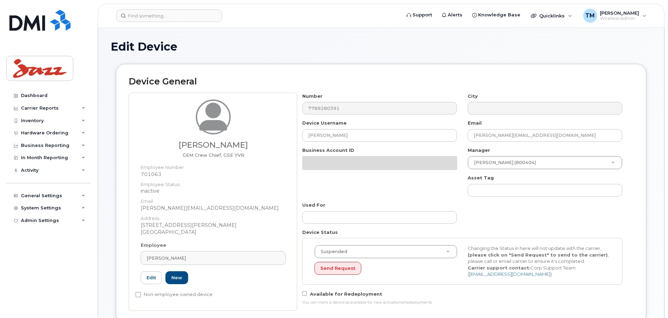
select select "1972706"
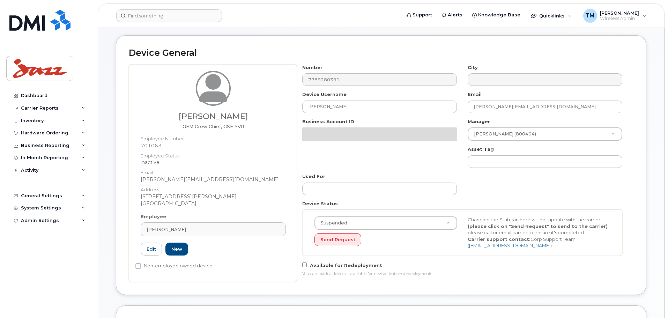
scroll to position [35, 0]
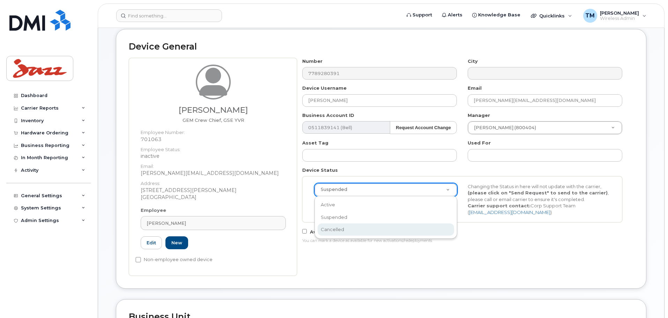
select select "cancelled"
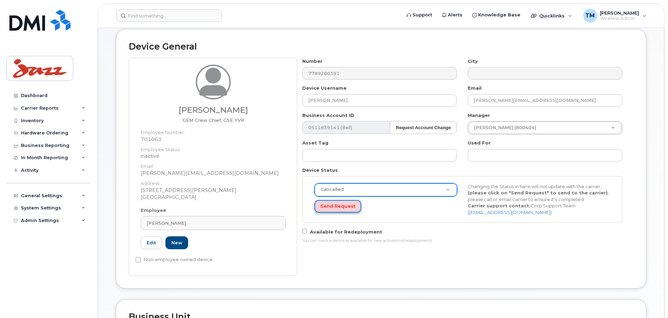
click at [339, 208] on button "Send Request" at bounding box center [337, 206] width 47 height 13
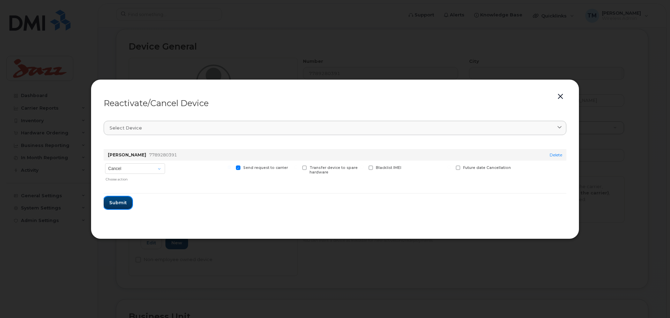
click at [118, 203] on span "Submit" at bounding box center [117, 202] width 17 height 7
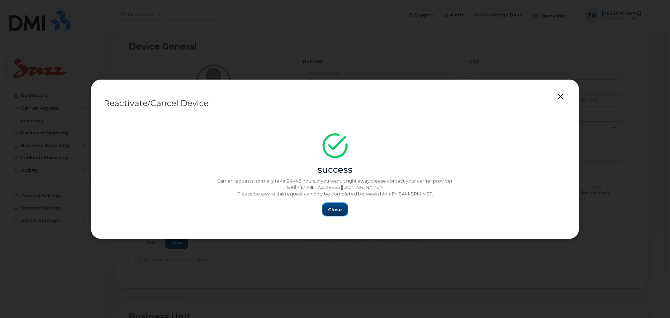
click at [338, 207] on span "Close" at bounding box center [335, 209] width 14 height 7
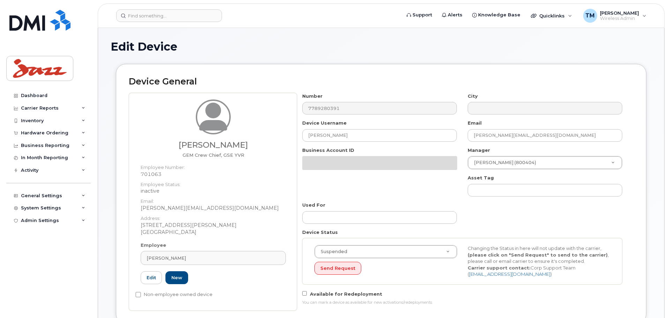
select select "1972706"
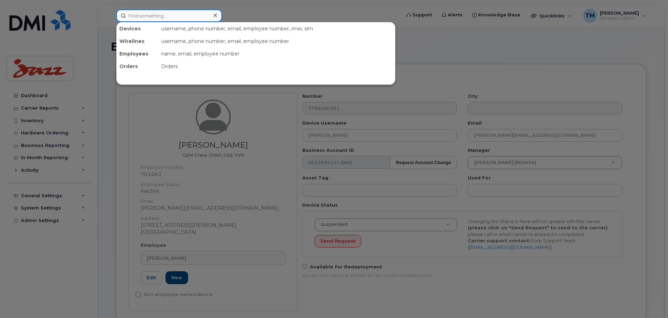
click at [187, 15] on input at bounding box center [169, 15] width 106 height 13
paste input "353075099210556"
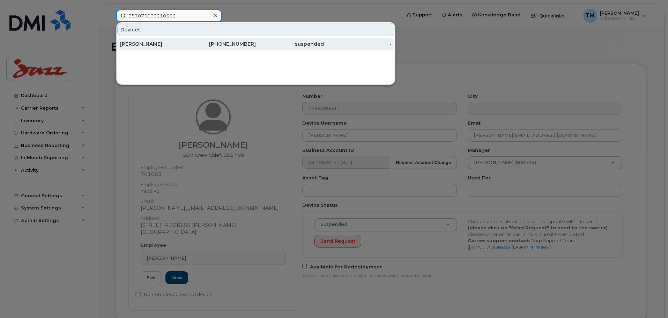
type input "353075099210556"
click at [183, 43] on div "[PERSON_NAME]" at bounding box center [154, 43] width 68 height 7
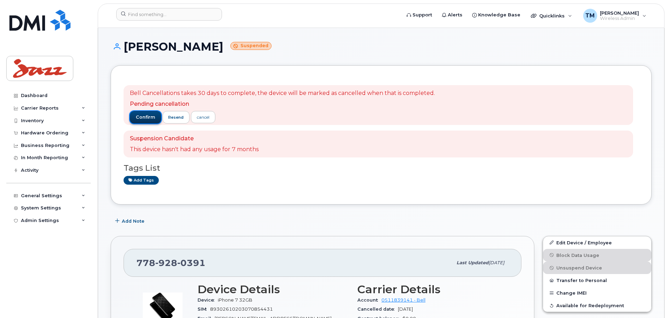
click at [137, 115] on span "confirm" at bounding box center [146, 117] width 20 height 6
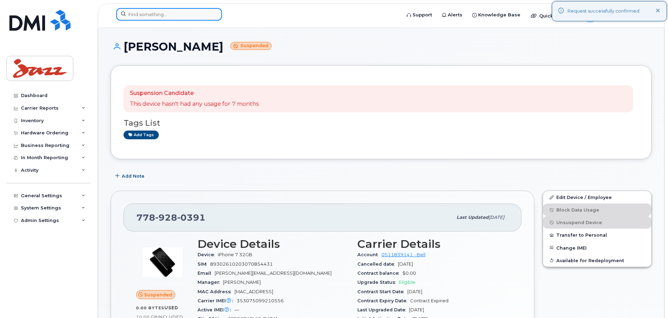
click at [168, 14] on input at bounding box center [169, 14] width 106 height 13
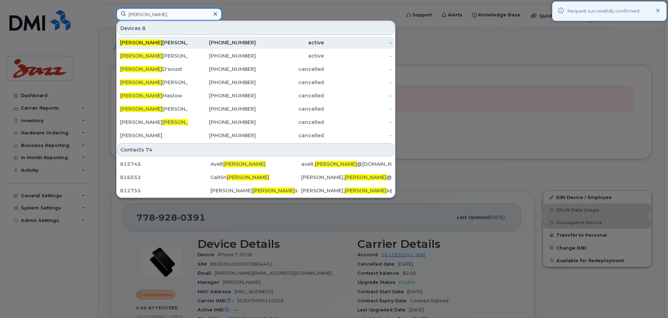
type input "[PERSON_NAME]"
click at [178, 42] on div "[PERSON_NAME]" at bounding box center [154, 42] width 68 height 7
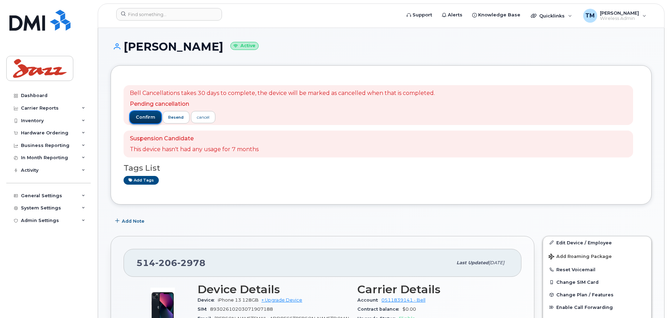
click at [145, 116] on span "confirm" at bounding box center [146, 117] width 20 height 6
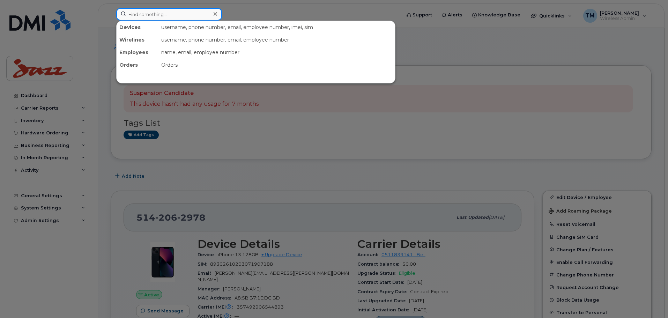
click at [197, 11] on input at bounding box center [169, 14] width 106 height 13
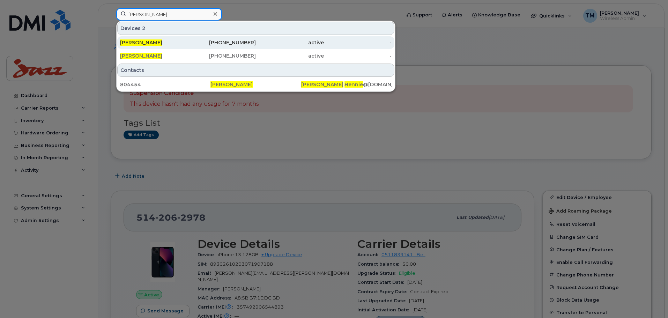
type input "[PERSON_NAME]"
drag, startPoint x: 171, startPoint y: 41, endPoint x: 169, endPoint y: 45, distance: 4.1
click at [171, 41] on div "[PERSON_NAME]" at bounding box center [154, 42] width 68 height 7
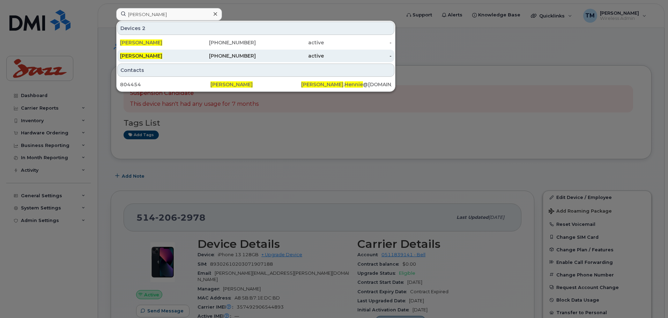
click at [166, 55] on div "[PERSON_NAME]" at bounding box center [154, 55] width 68 height 7
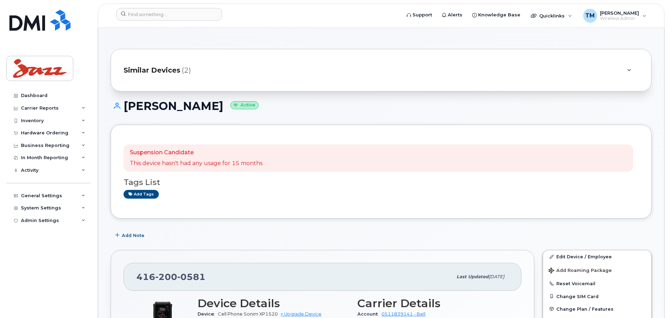
click at [299, 177] on div "Tags List Add tags" at bounding box center [381, 185] width 515 height 27
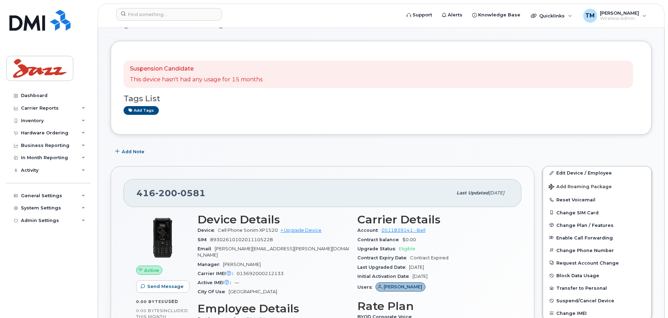
scroll to position [209, 0]
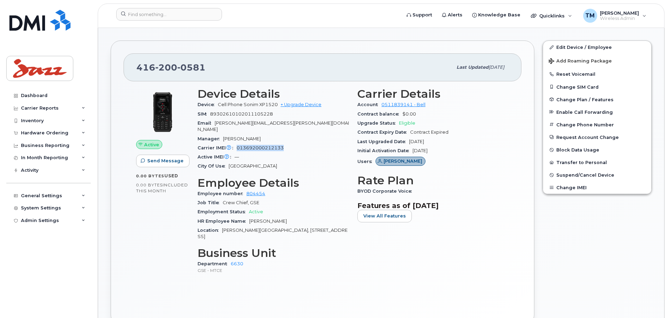
drag, startPoint x: 290, startPoint y: 141, endPoint x: 235, endPoint y: 144, distance: 55.6
click at [235, 144] on div "Carrier IMEI Carrier IMEI is reported during the last billing cycle or change o…" at bounding box center [273, 147] width 151 height 9
copy span "013692000212133"
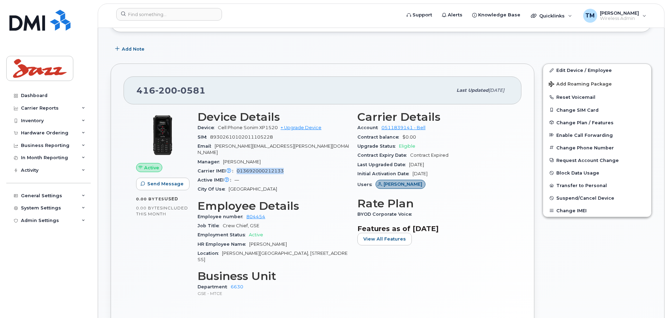
scroll to position [140, 0]
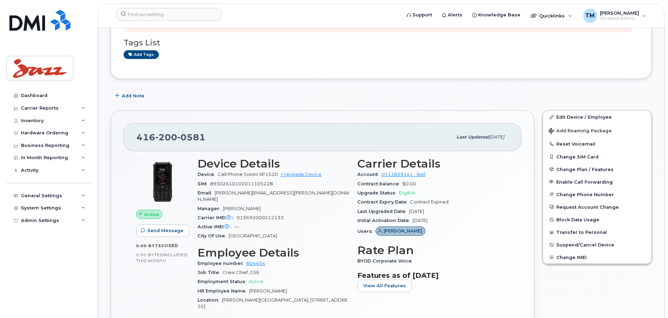
click at [333, 231] on div "City Of Use Toronto" at bounding box center [273, 235] width 151 height 9
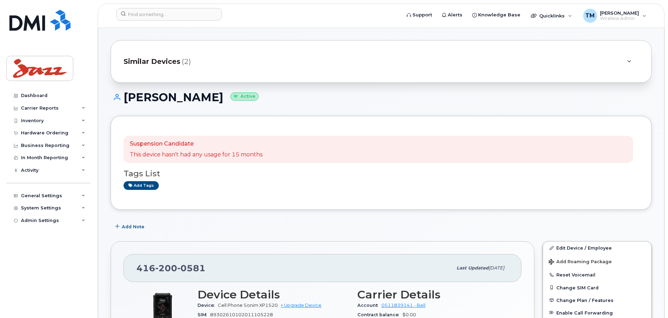
scroll to position [0, 0]
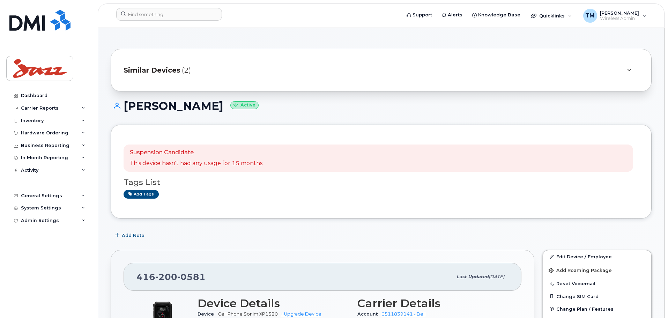
click at [287, 198] on div "Add tags" at bounding box center [379, 194] width 510 height 9
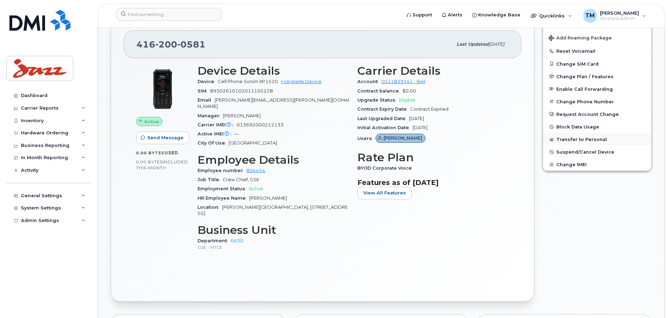
scroll to position [174, 0]
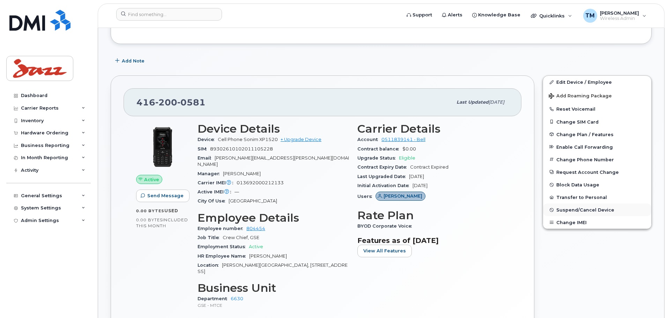
click at [575, 209] on span "Suspend/Cancel Device" at bounding box center [585, 209] width 58 height 5
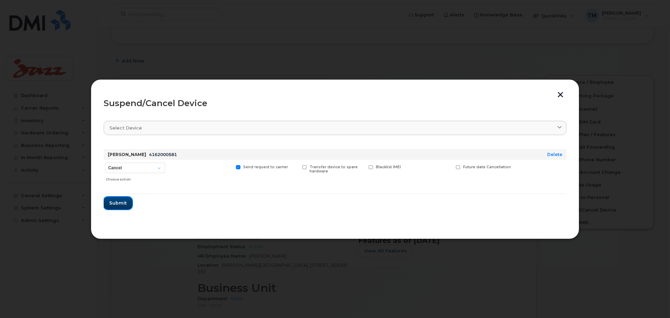
click at [117, 202] on span "Submit" at bounding box center [117, 203] width 17 height 7
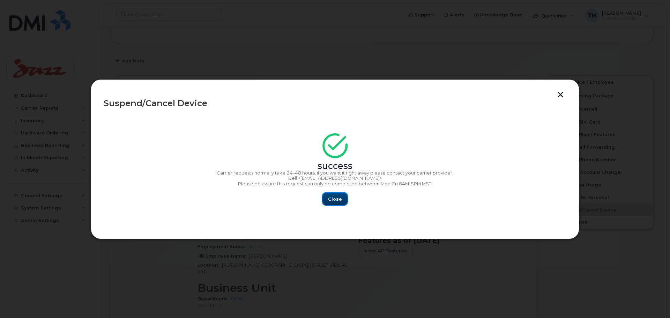
click at [330, 204] on button "Close" at bounding box center [334, 199] width 25 height 13
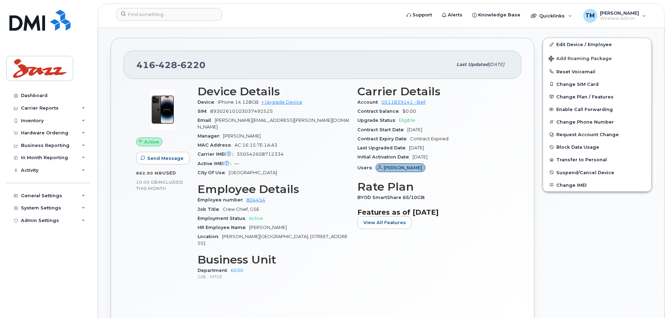
scroll to position [174, 0]
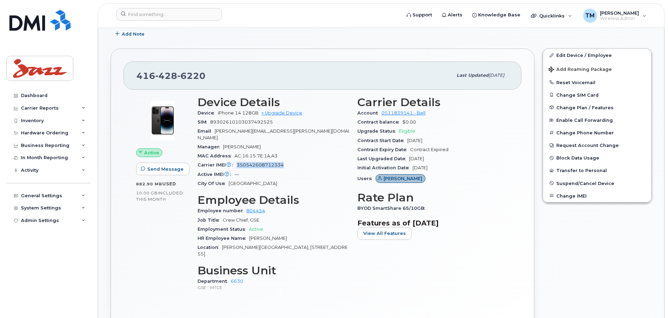
drag, startPoint x: 294, startPoint y: 161, endPoint x: 236, endPoint y: 158, distance: 58.0
click at [236, 161] on div "Carrier IMEI Carrier IMEI is reported during the last billing cycle or change o…" at bounding box center [273, 165] width 151 height 9
copy span "350542608712334"
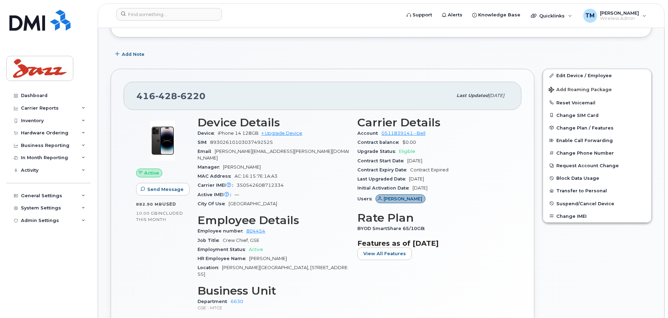
scroll to position [174, 0]
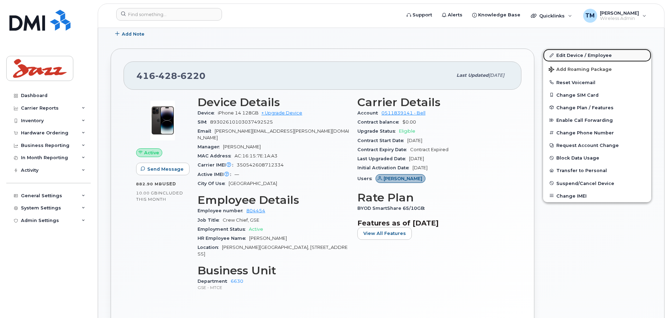
click at [564, 56] on link "Edit Device / Employee" at bounding box center [597, 55] width 108 height 13
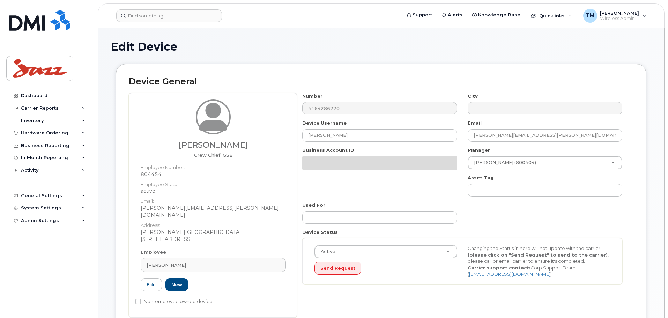
select select "1972706"
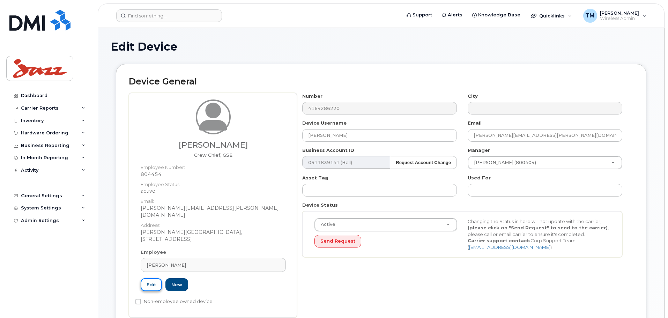
click at [156, 278] on link "Edit" at bounding box center [151, 284] width 21 height 13
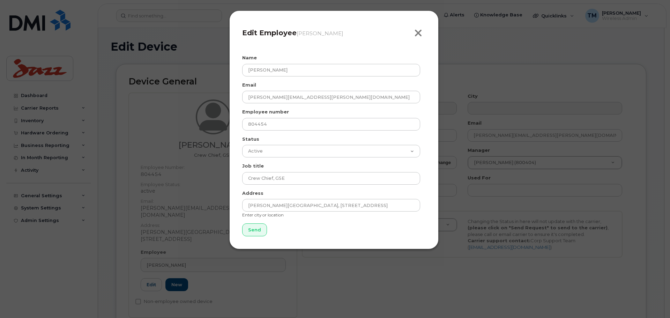
click at [418, 33] on icon "button" at bounding box center [418, 33] width 8 height 10
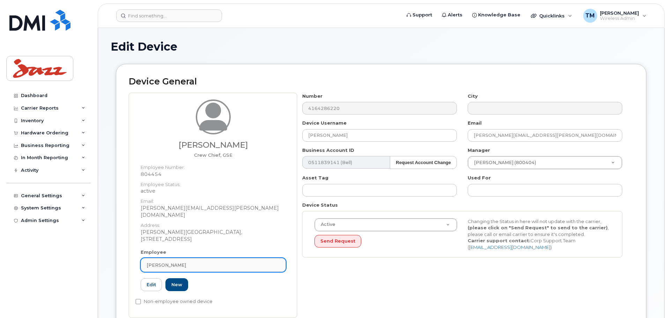
click at [219, 262] on div "[PERSON_NAME]" at bounding box center [213, 265] width 133 height 7
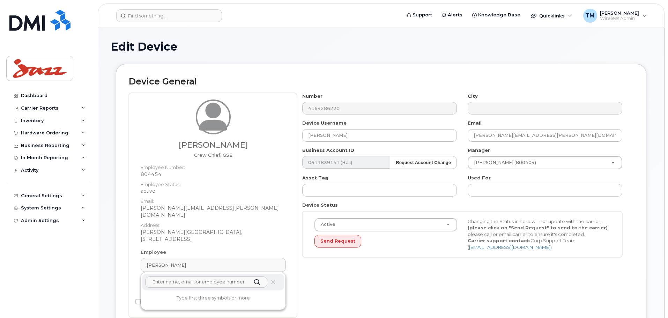
type input "N"
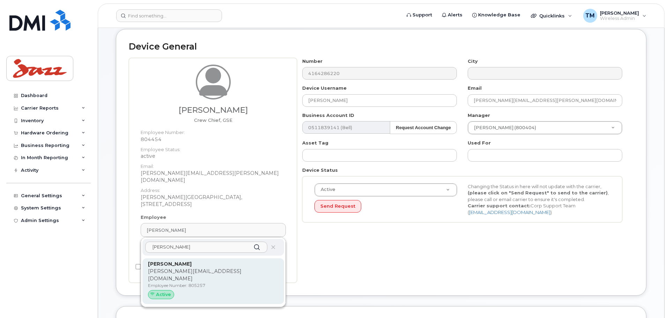
type input "Miguel fo"
click at [218, 260] on p "Miguel Foncea Tapia" at bounding box center [213, 263] width 131 height 7
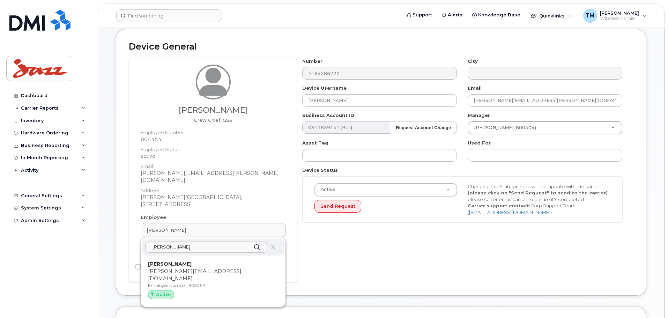
type input "805257"
type input "Miguel Foncea Tapia"
type input "miguel.fonceatapia@flyjazz.ca"
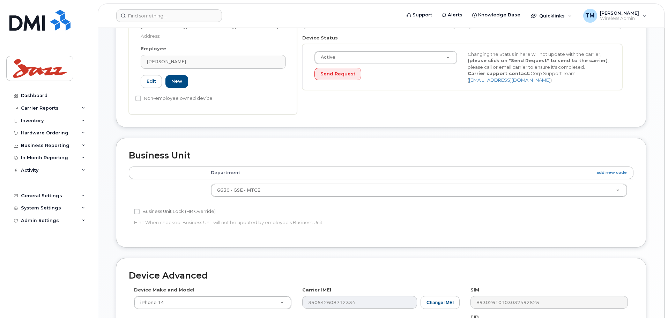
scroll to position [315, 0]
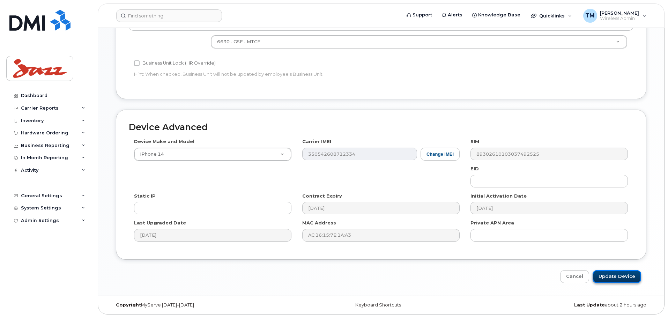
click at [621, 276] on input "Update Device" at bounding box center [617, 276] width 49 height 13
type input "Saving..."
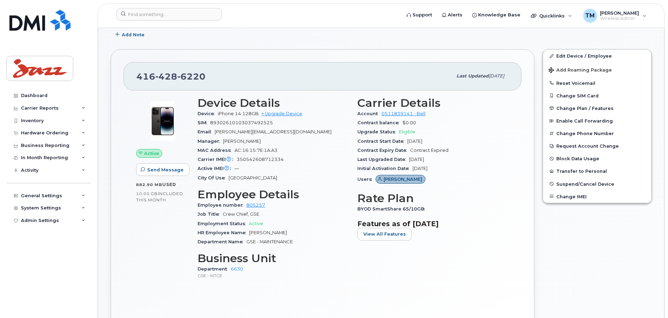
scroll to position [174, 0]
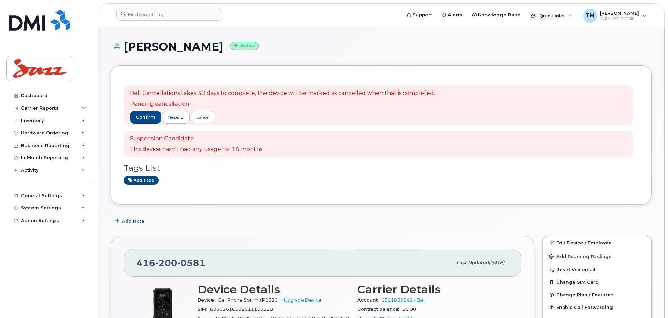
click at [357, 117] on div "confirm resend cancel" at bounding box center [282, 117] width 305 height 13
click at [141, 116] on span "confirm" at bounding box center [146, 117] width 20 height 6
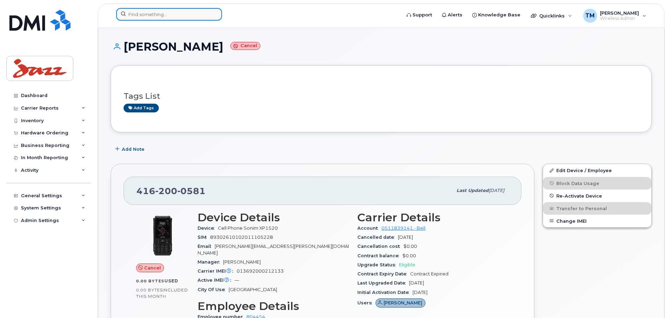
click at [174, 16] on input at bounding box center [169, 14] width 106 height 13
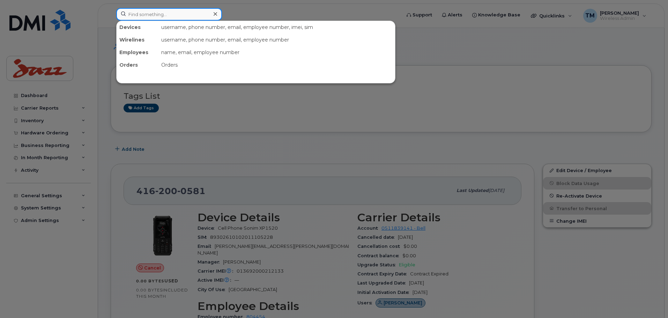
paste input "2362687675"
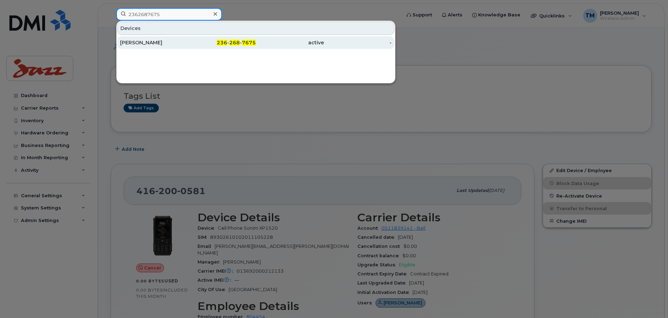
type input "2362687675"
click at [165, 45] on div "[PERSON_NAME]" at bounding box center [154, 42] width 68 height 7
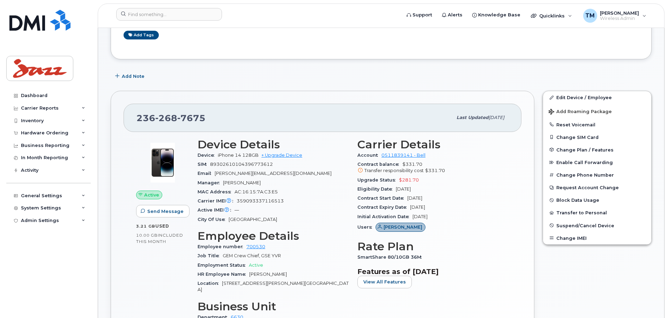
scroll to position [35, 0]
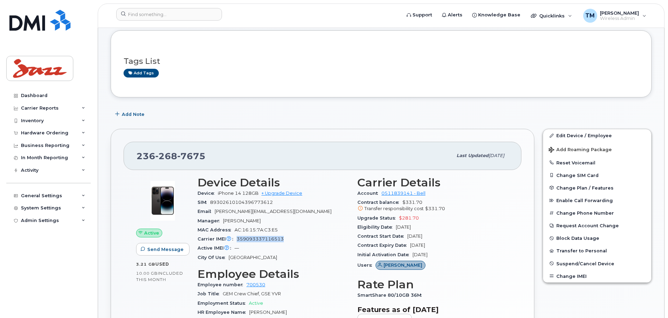
drag, startPoint x: 283, startPoint y: 239, endPoint x: 236, endPoint y: 238, distance: 47.5
click at [236, 238] on div "Carrier IMEI Carrier IMEI is reported during the last billing cycle or change o…" at bounding box center [273, 239] width 151 height 9
copy span "359093337116513"
click at [311, 228] on div "MAC Address [MAC_ADDRESS]" at bounding box center [273, 229] width 151 height 9
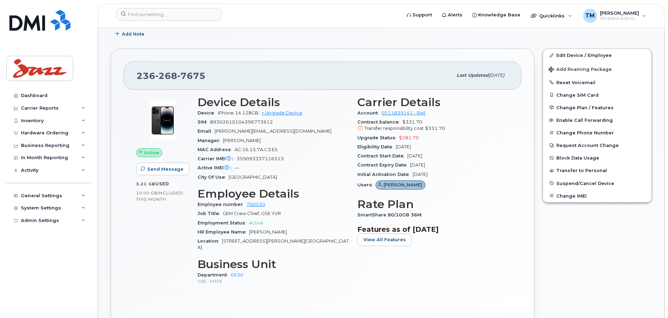
scroll to position [105, 0]
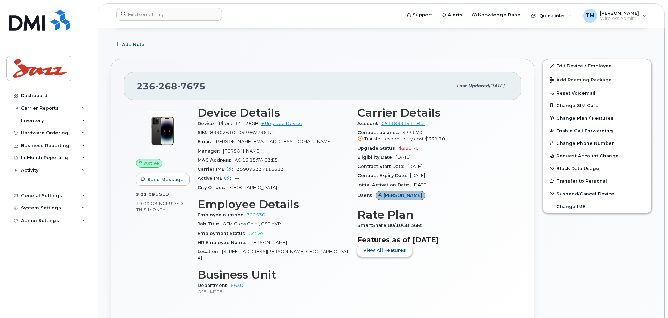
click at [376, 255] on button "View All Features" at bounding box center [384, 250] width 54 height 13
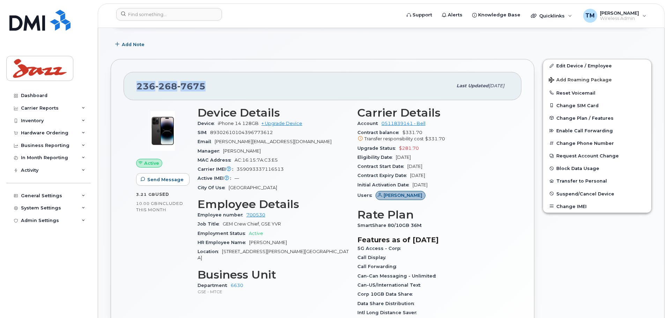
drag, startPoint x: 187, startPoint y: 84, endPoint x: 126, endPoint y: 88, distance: 61.2
click at [122, 89] on div "[PHONE_NUMBER] Last updated [DATE] Active Send Message 3.21 GB  used 10.00 GB  …" at bounding box center [323, 257] width 424 height 397
copy span "[PHONE_NUMBER]"
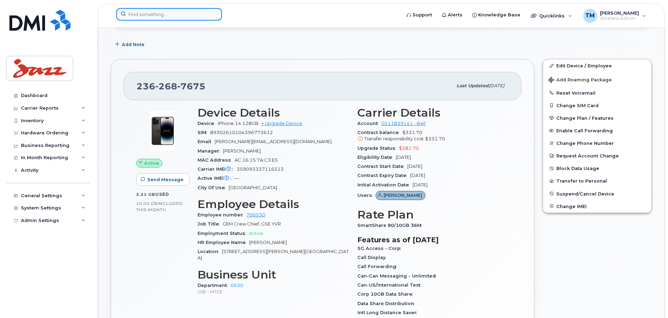
click at [165, 14] on input at bounding box center [169, 14] width 106 height 13
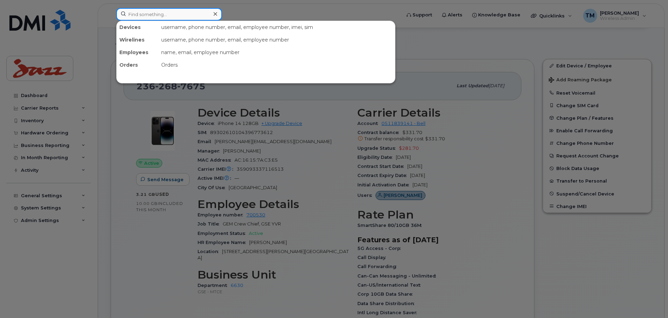
paste input "9024760375"
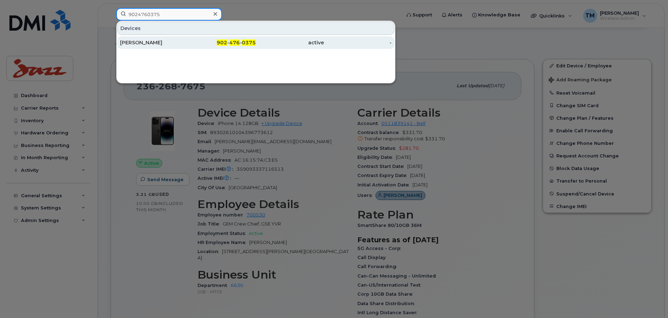
type input "9024760375"
click at [159, 45] on div "[PERSON_NAME]" at bounding box center [154, 42] width 68 height 7
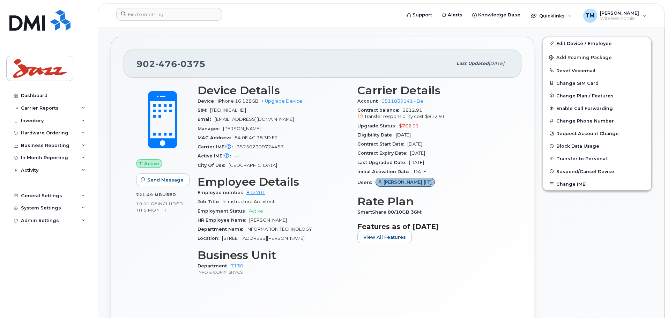
scroll to position [140, 0]
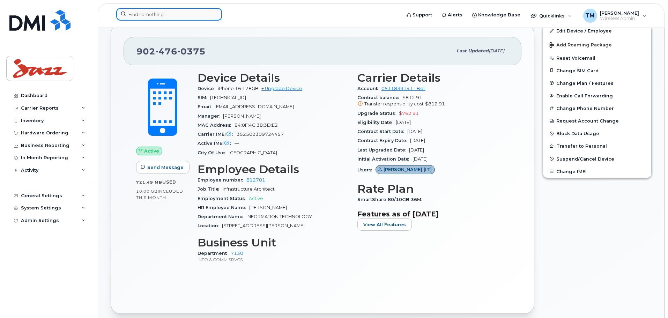
click at [157, 12] on input at bounding box center [169, 14] width 106 height 13
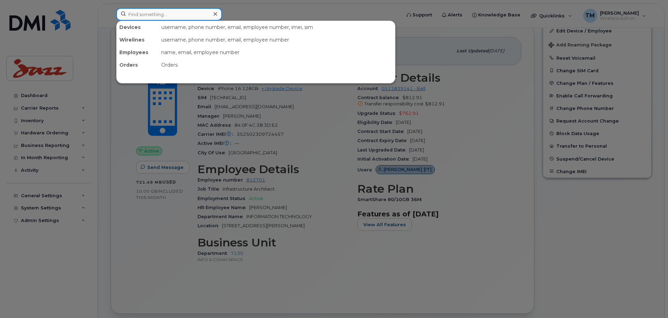
paste input "4169855492"
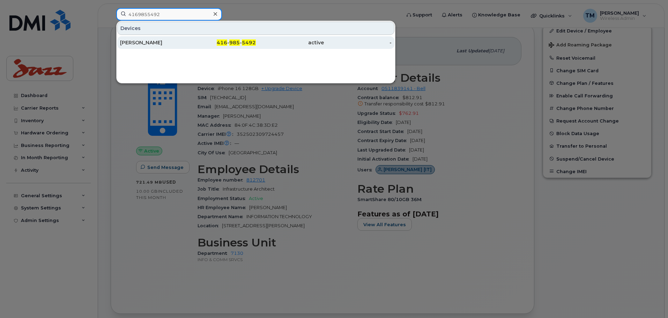
type input "4169855492"
click at [170, 43] on div "Edward Green" at bounding box center [154, 42] width 68 height 7
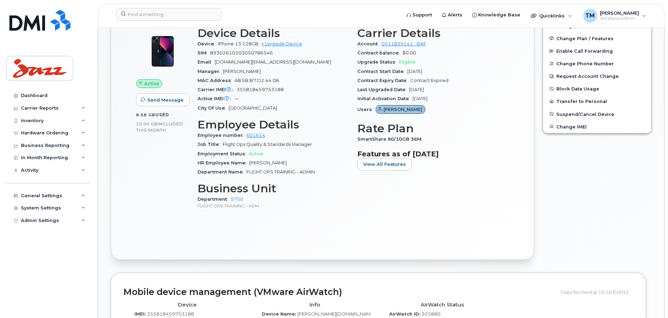
scroll to position [244, 0]
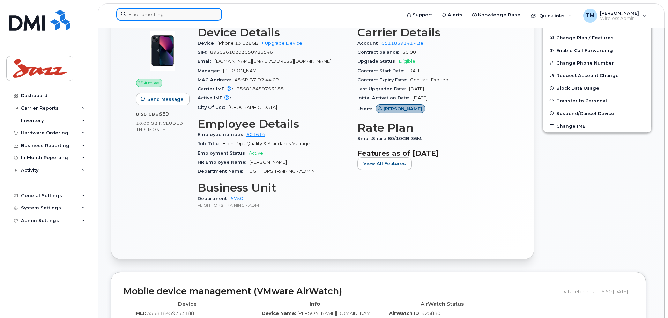
click at [170, 16] on input at bounding box center [169, 14] width 106 height 13
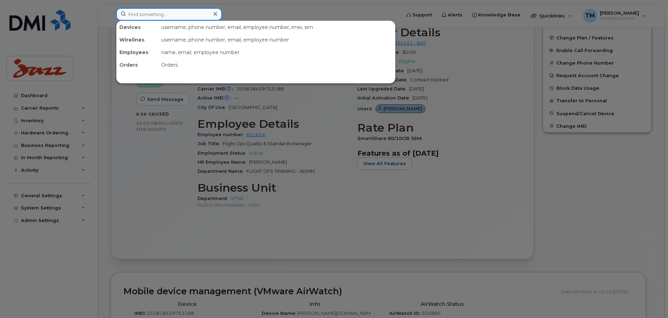
paste input "4382766111"
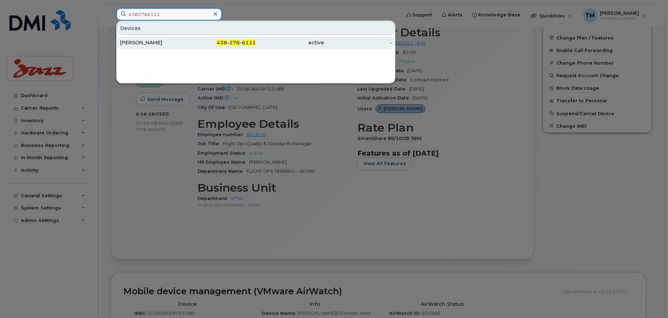
type input "4382766111"
click at [159, 40] on div "[PERSON_NAME]" at bounding box center [154, 42] width 68 height 7
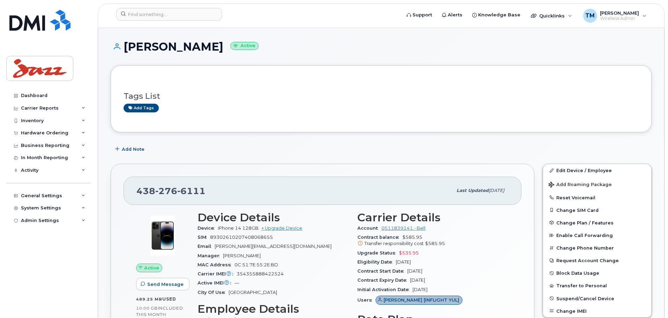
click at [493, 185] on div "Last updated [DATE]" at bounding box center [480, 190] width 56 height 15
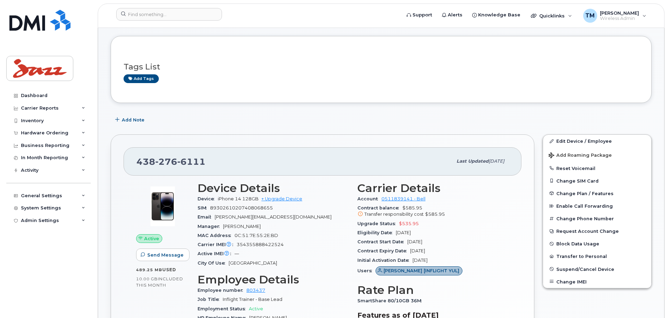
scroll to position [105, 0]
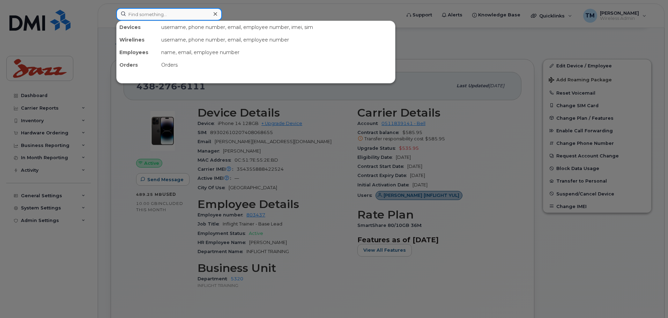
click at [157, 19] on input at bounding box center [169, 14] width 106 height 13
paste input "4164589258"
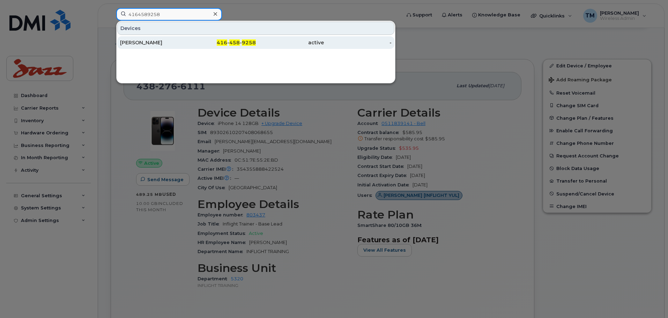
type input "4164589258"
click at [194, 45] on div "416 - 458 - 9258" at bounding box center [222, 42] width 68 height 7
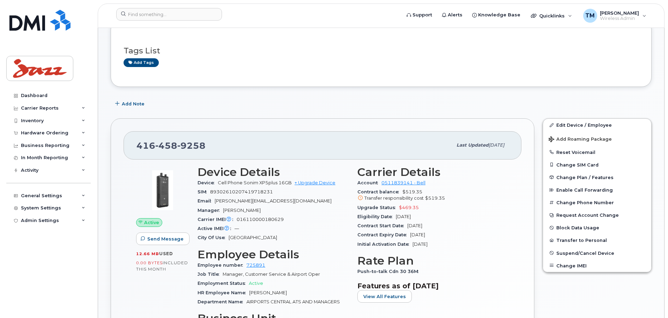
scroll to position [164, 0]
